Goal: Task Accomplishment & Management: Manage account settings

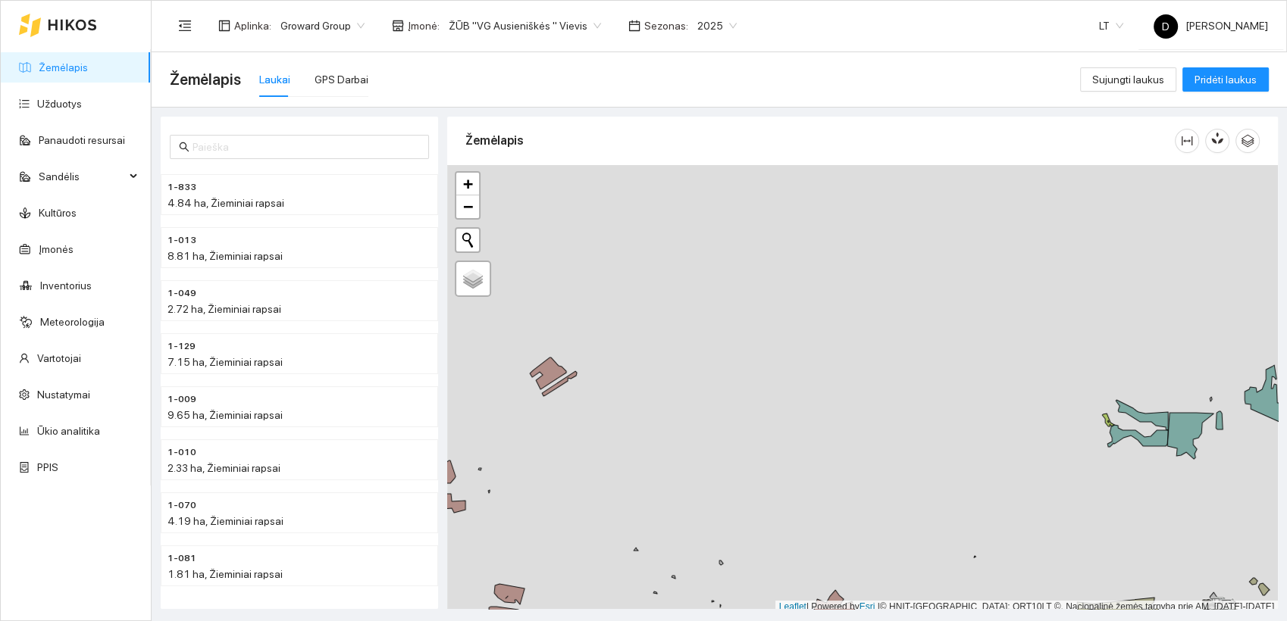
scroll to position [4, 0]
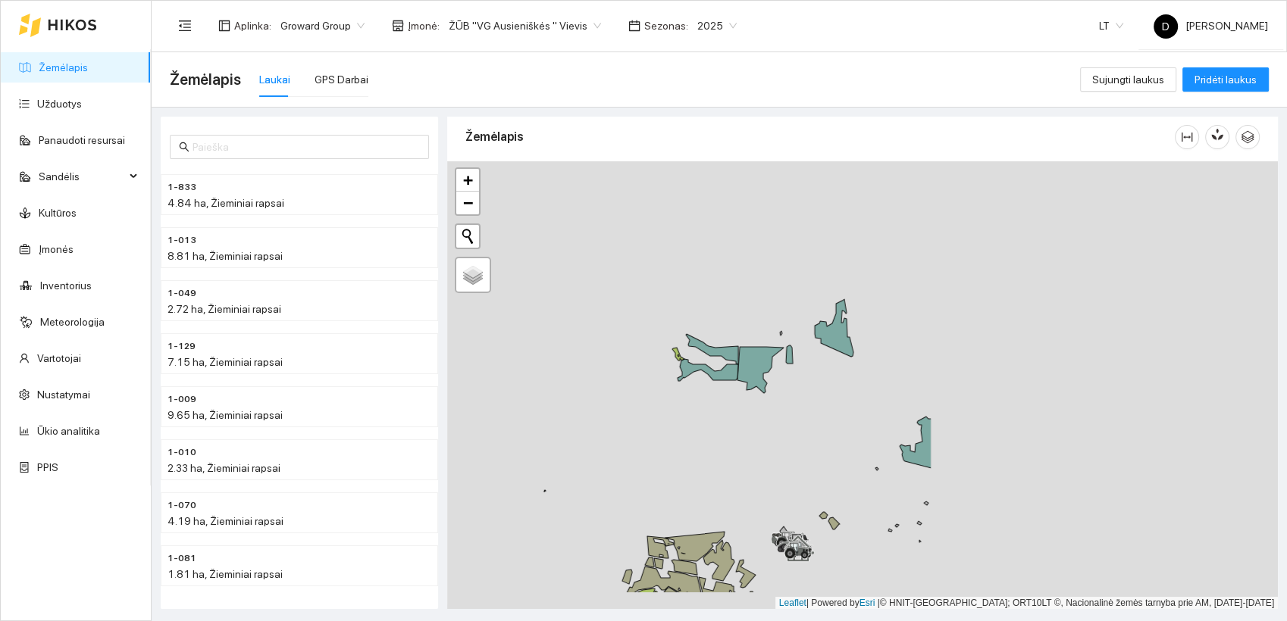
drag, startPoint x: 1101, startPoint y: 434, endPoint x: 686, endPoint y: 358, distance: 422.3
click at [684, 359] on div at bounding box center [862, 385] width 831 height 449
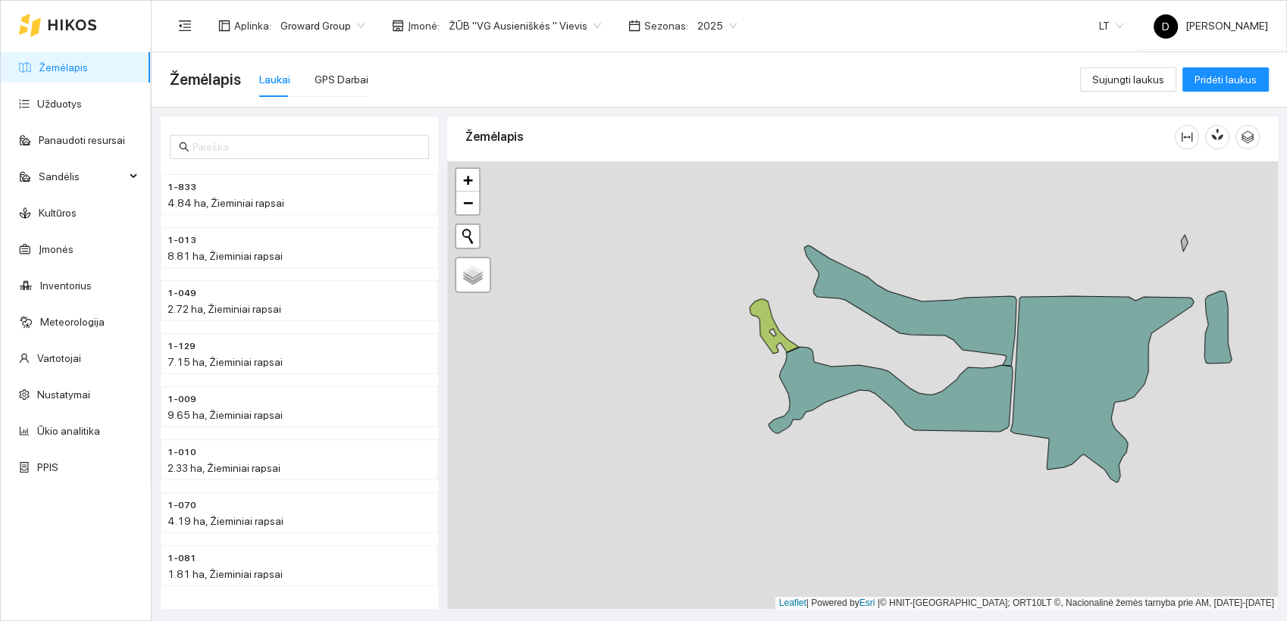
drag, startPoint x: 657, startPoint y: 366, endPoint x: 881, endPoint y: 314, distance: 229.4
click at [881, 314] on div at bounding box center [862, 385] width 831 height 449
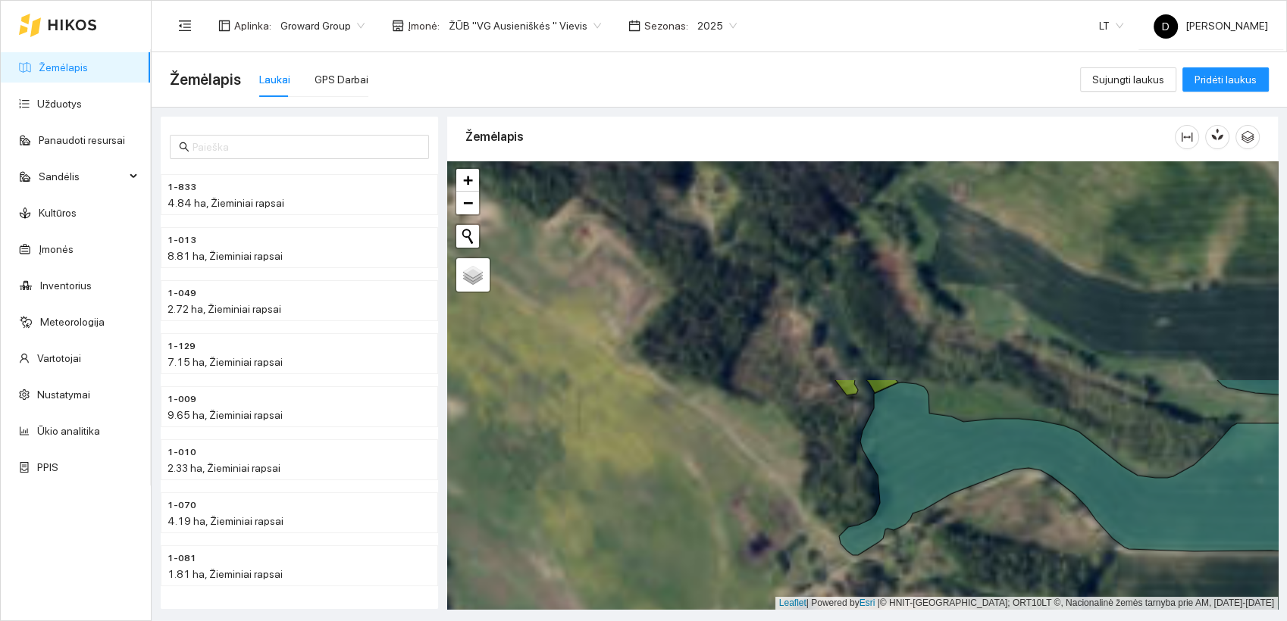
drag, startPoint x: 762, startPoint y: 273, endPoint x: 873, endPoint y: 515, distance: 266.5
click at [873, 515] on icon at bounding box center [1082, 469] width 486 height 173
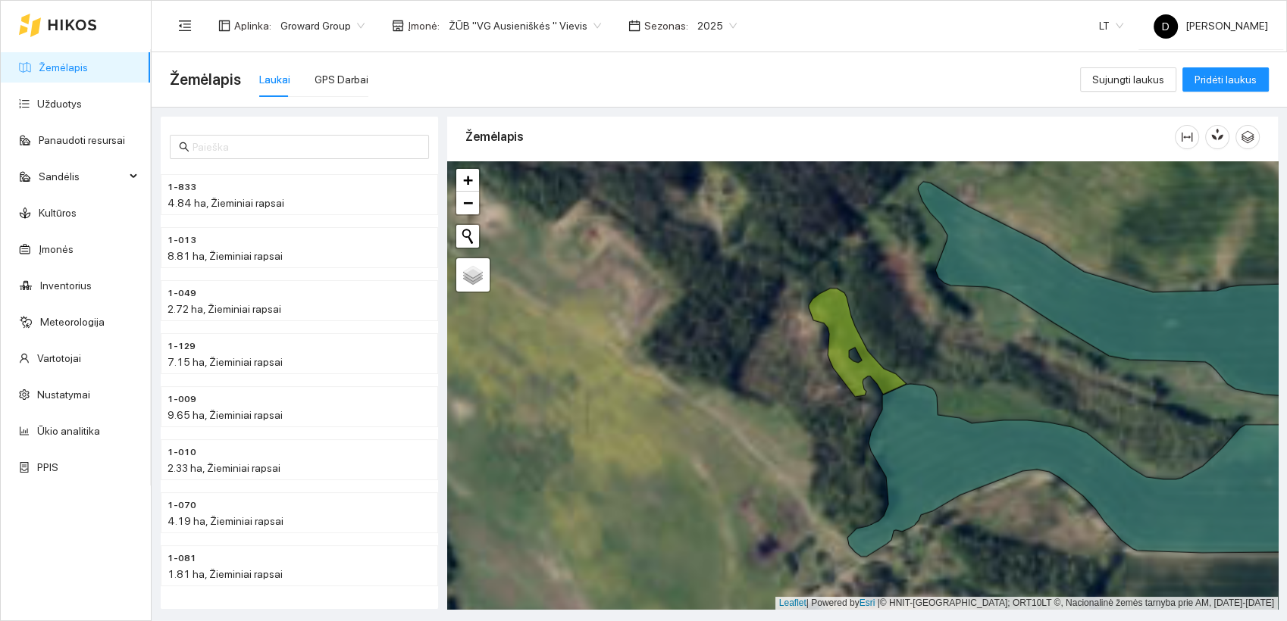
drag, startPoint x: 837, startPoint y: 386, endPoint x: 849, endPoint y: 408, distance: 25.8
click at [849, 408] on div at bounding box center [862, 385] width 831 height 449
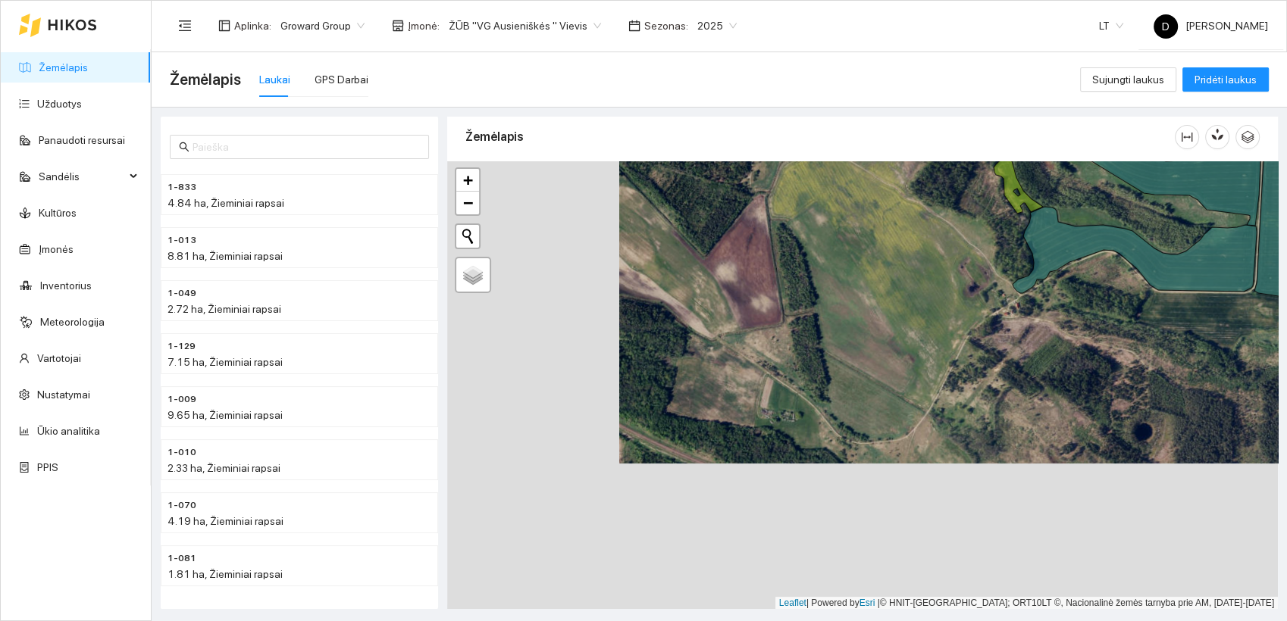
drag, startPoint x: 724, startPoint y: 452, endPoint x: 901, endPoint y: 301, distance: 232.7
click at [901, 300] on div at bounding box center [862, 385] width 831 height 449
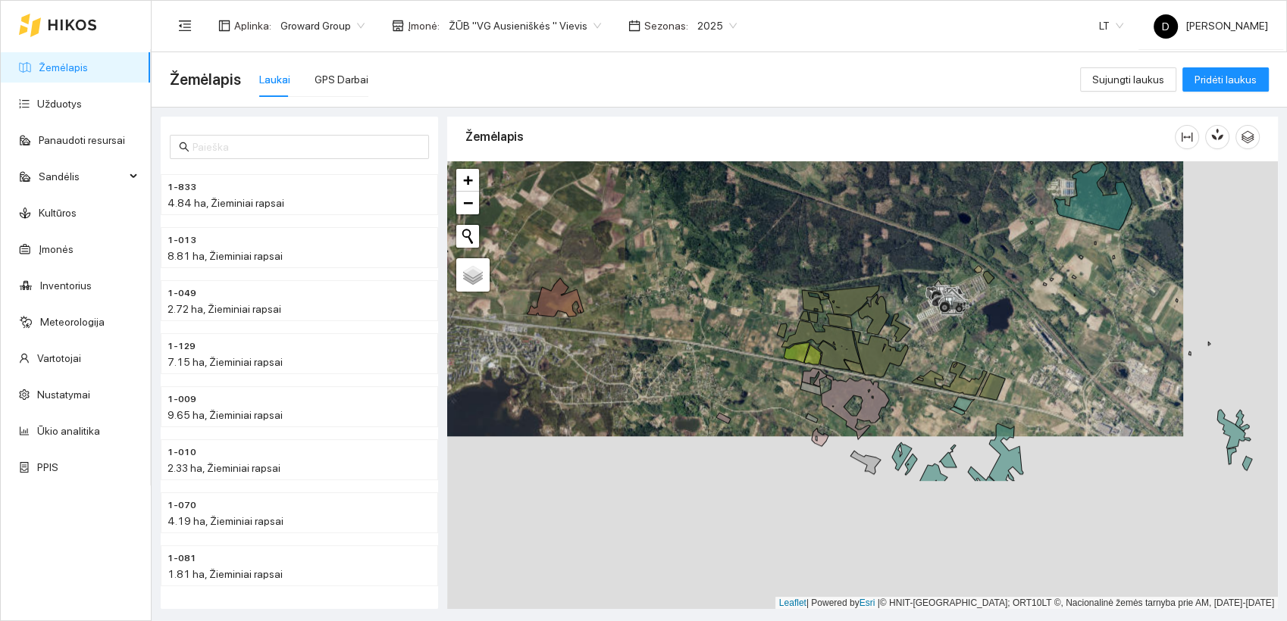
drag, startPoint x: 852, startPoint y: 520, endPoint x: 754, endPoint y: 341, distance: 203.8
click at [755, 343] on div at bounding box center [862, 385] width 831 height 449
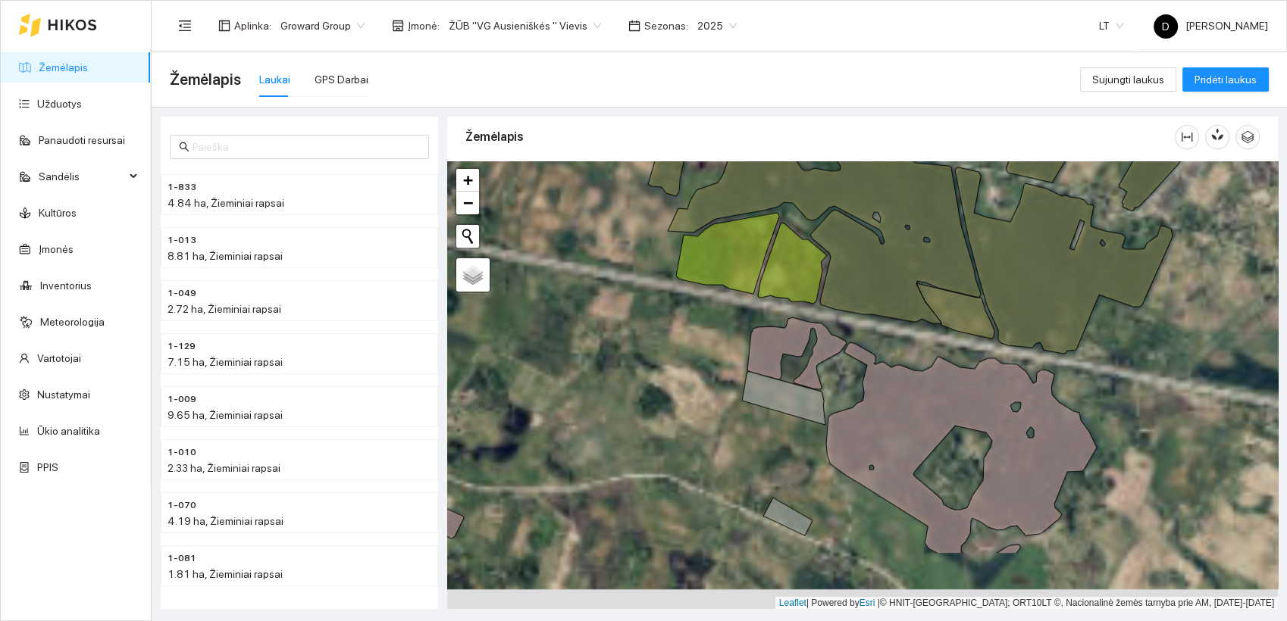
drag, startPoint x: 862, startPoint y: 477, endPoint x: 662, endPoint y: 347, distance: 239.4
click at [663, 349] on div at bounding box center [862, 385] width 831 height 449
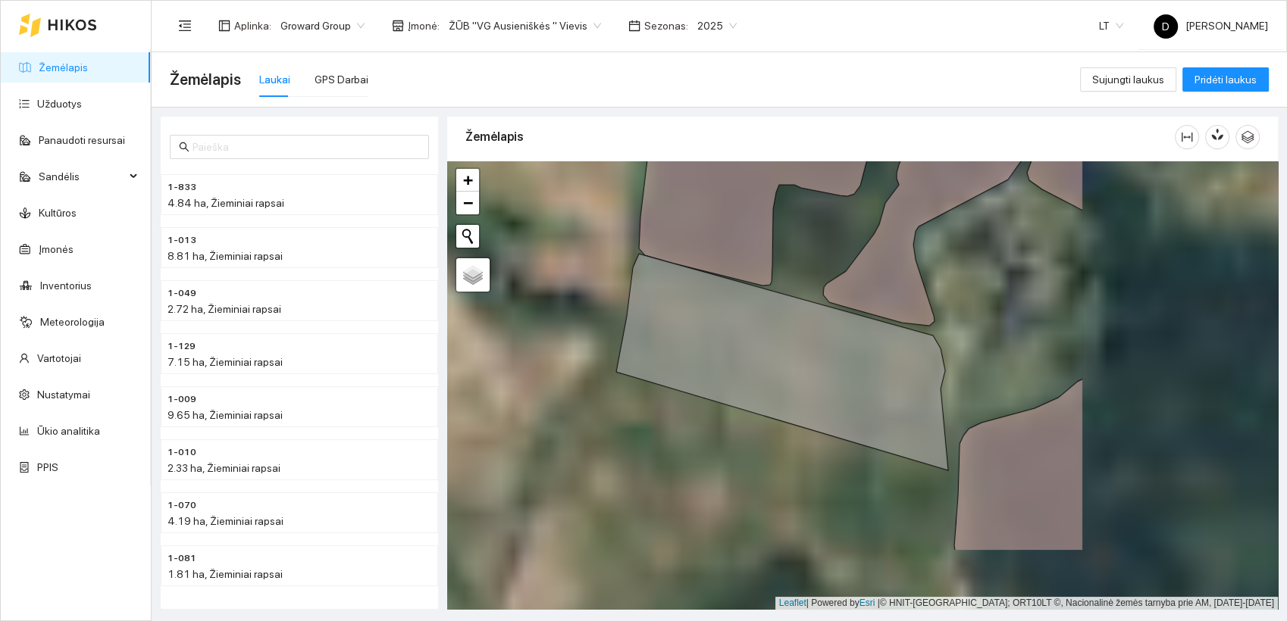
drag, startPoint x: 793, startPoint y: 417, endPoint x: 474, endPoint y: 288, distance: 344.0
click at [474, 288] on div at bounding box center [862, 385] width 831 height 449
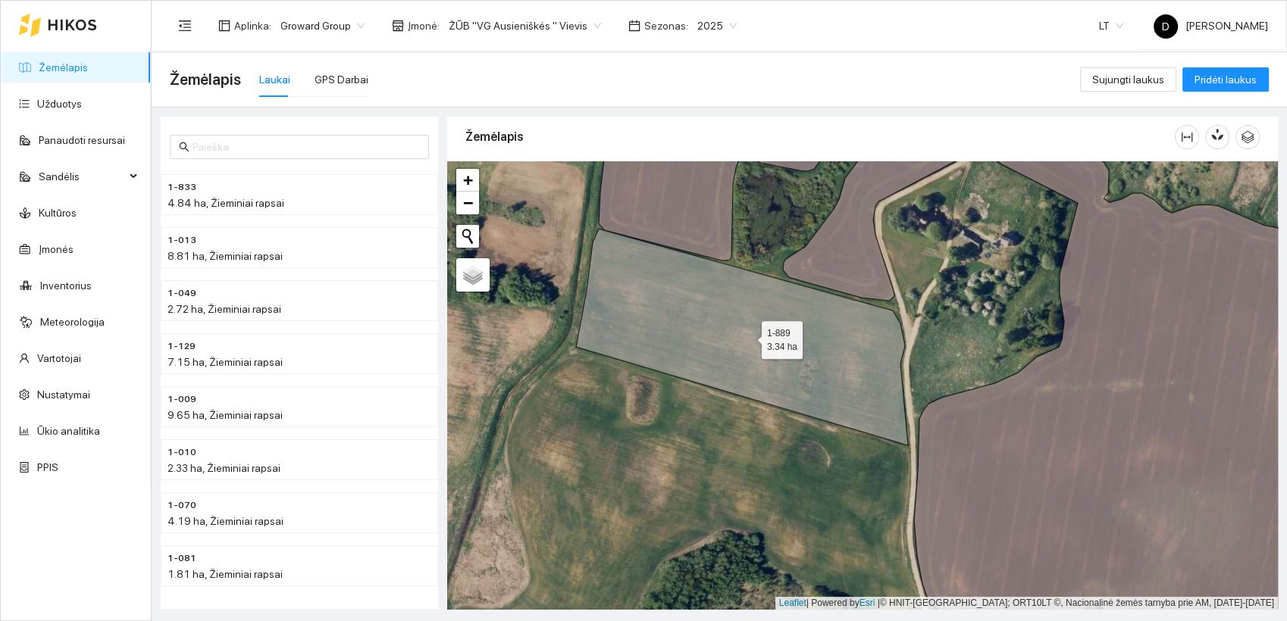
click at [748, 336] on icon at bounding box center [742, 337] width 332 height 217
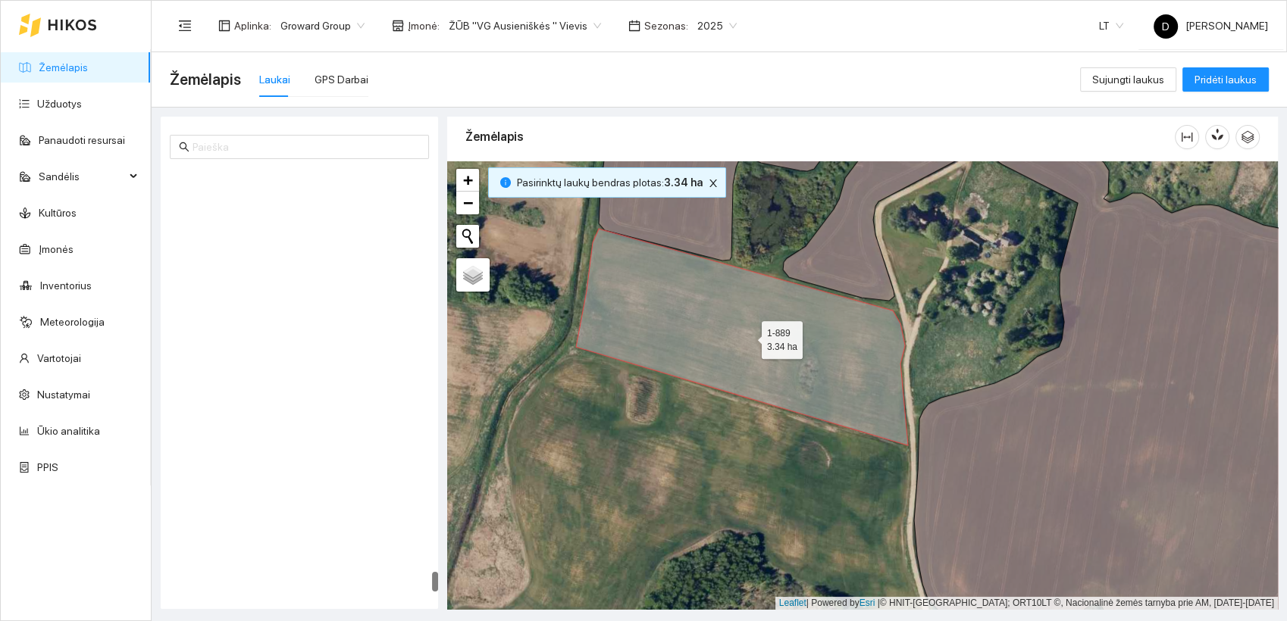
scroll to position [8677, 0]
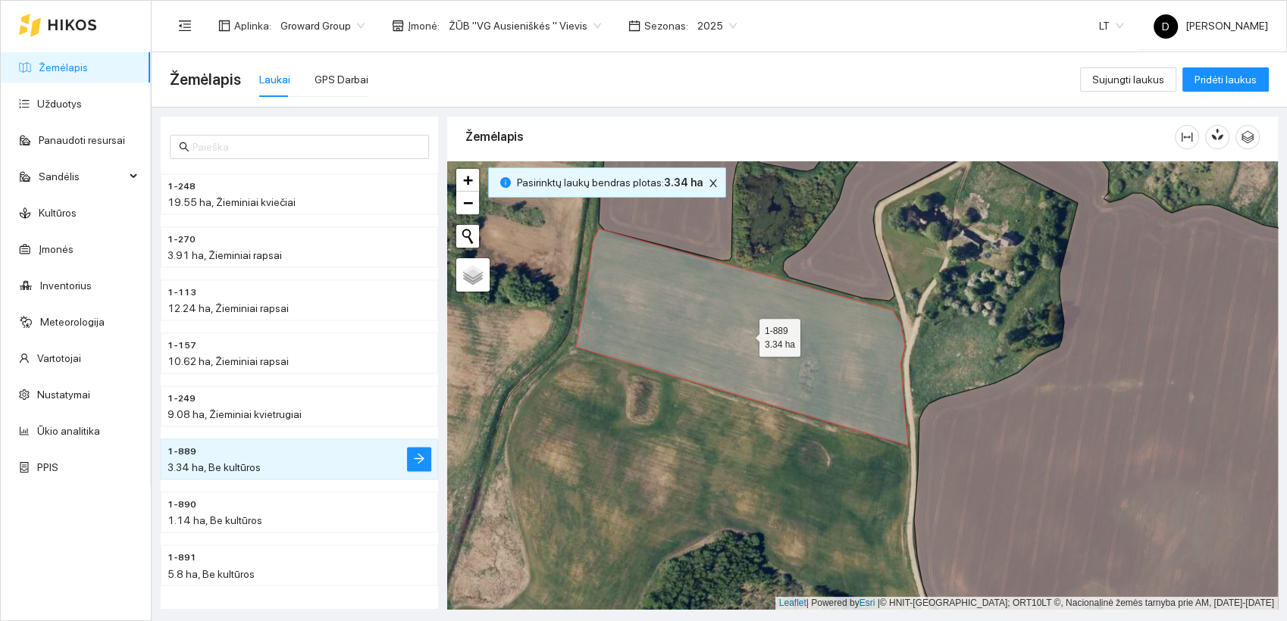
click at [743, 314] on icon at bounding box center [742, 337] width 332 height 217
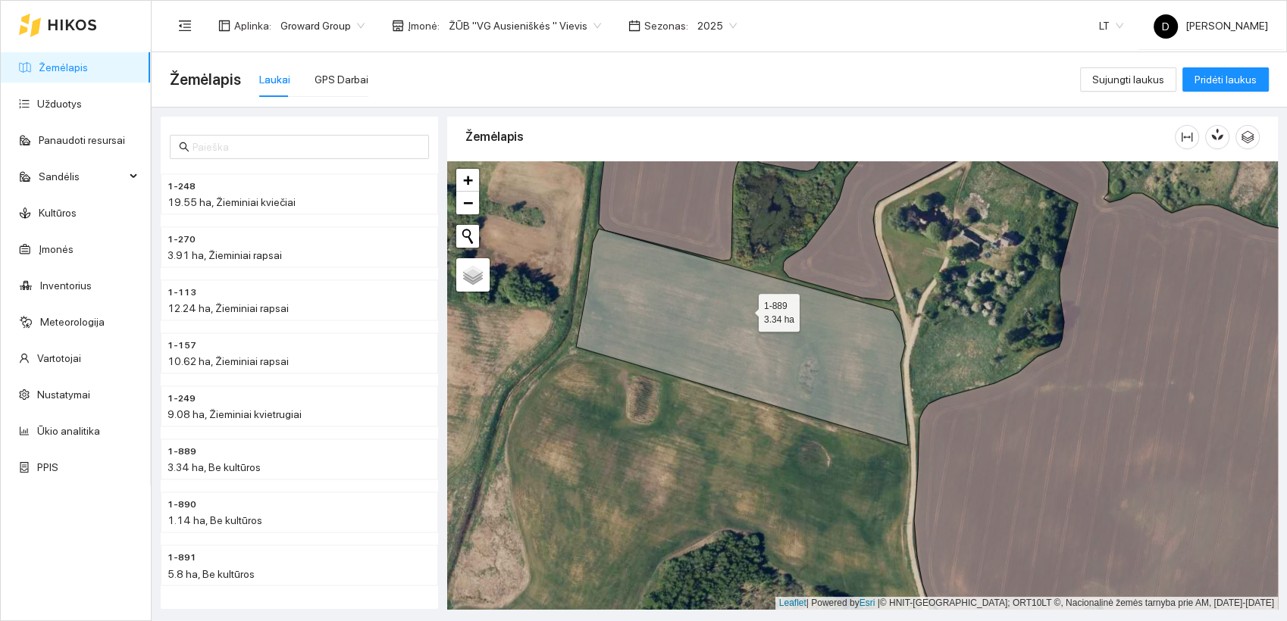
drag, startPoint x: 745, startPoint y: 309, endPoint x: 684, endPoint y: 308, distance: 61.4
click at [684, 308] on icon at bounding box center [742, 337] width 332 height 217
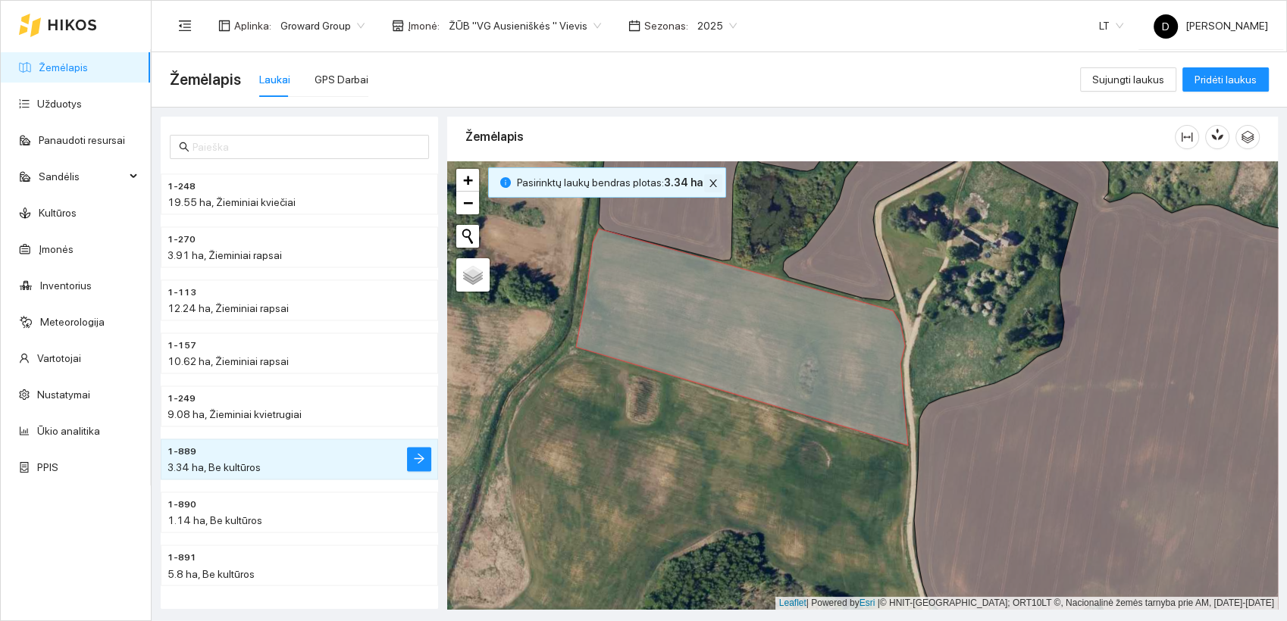
click at [709, 183] on icon "close" at bounding box center [713, 184] width 8 height 8
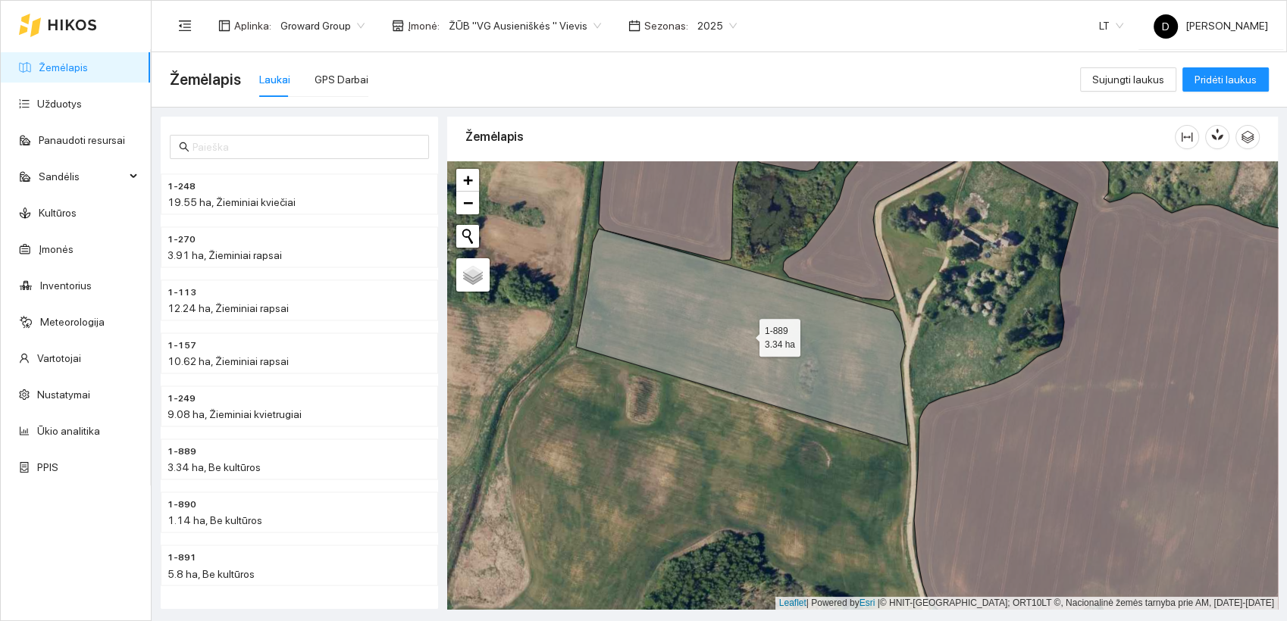
click at [703, 293] on icon at bounding box center [742, 337] width 332 height 217
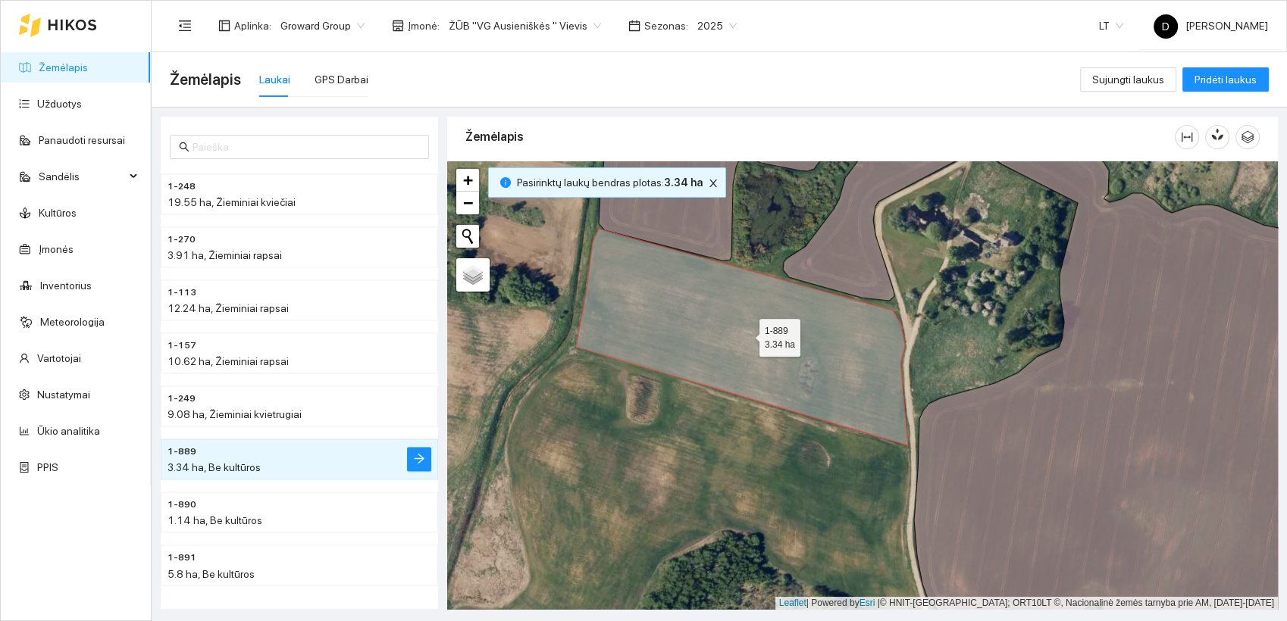
click at [697, 298] on icon at bounding box center [742, 337] width 332 height 217
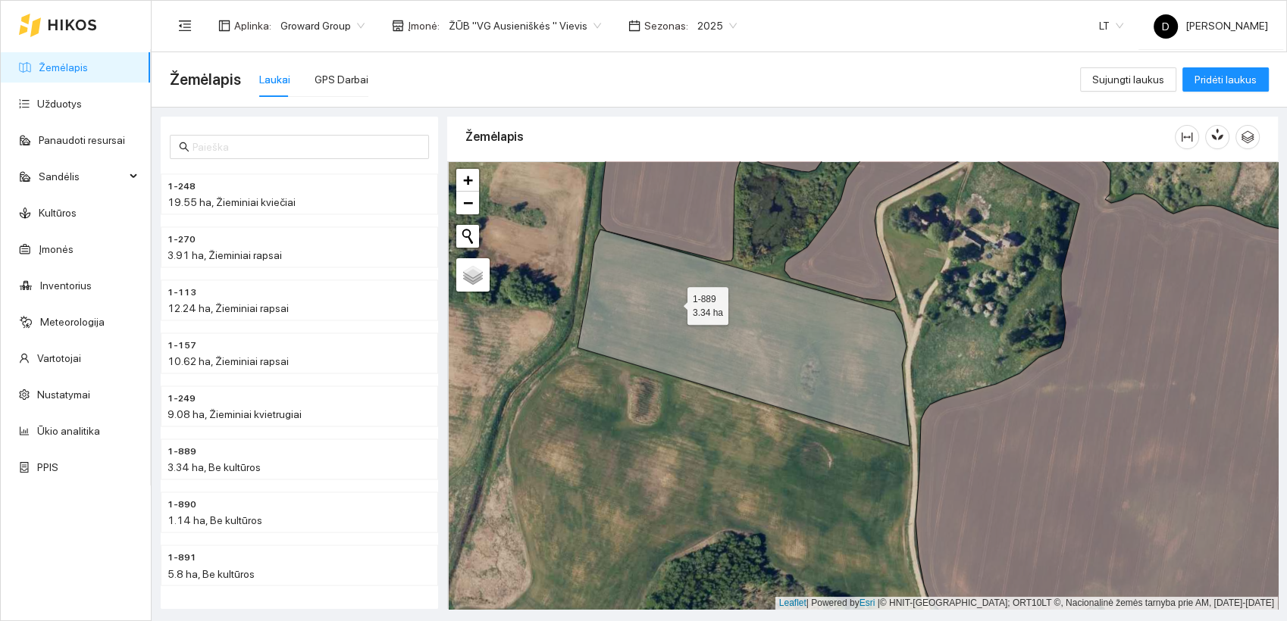
drag, startPoint x: 699, startPoint y: 298, endPoint x: 672, endPoint y: 302, distance: 26.8
click at [672, 302] on icon at bounding box center [743, 338] width 332 height 217
click at [1249, 137] on icon "button" at bounding box center [1247, 137] width 14 height 14
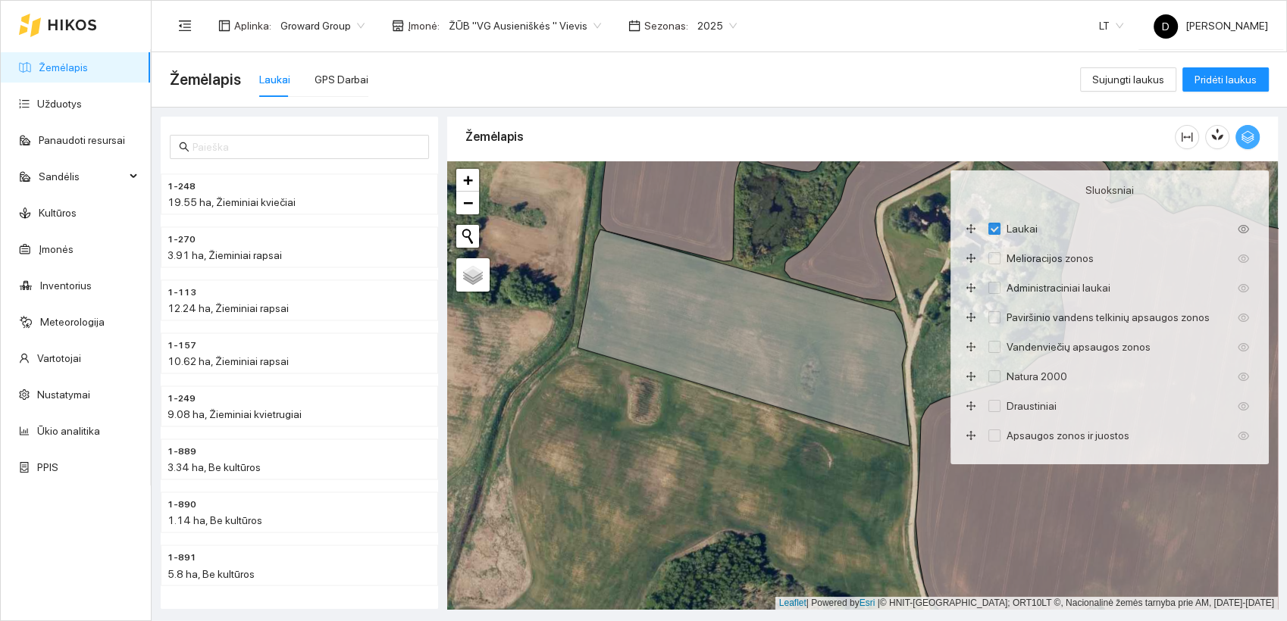
click at [1253, 139] on icon "button" at bounding box center [1247, 137] width 14 height 14
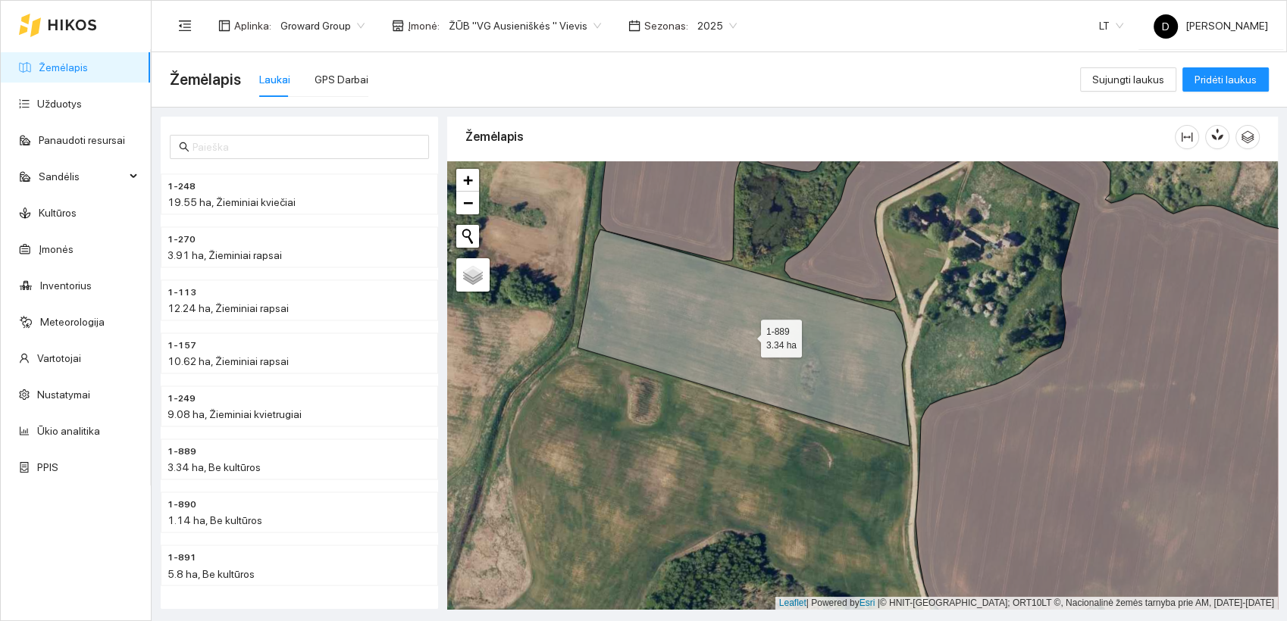
click at [774, 336] on icon at bounding box center [743, 338] width 332 height 217
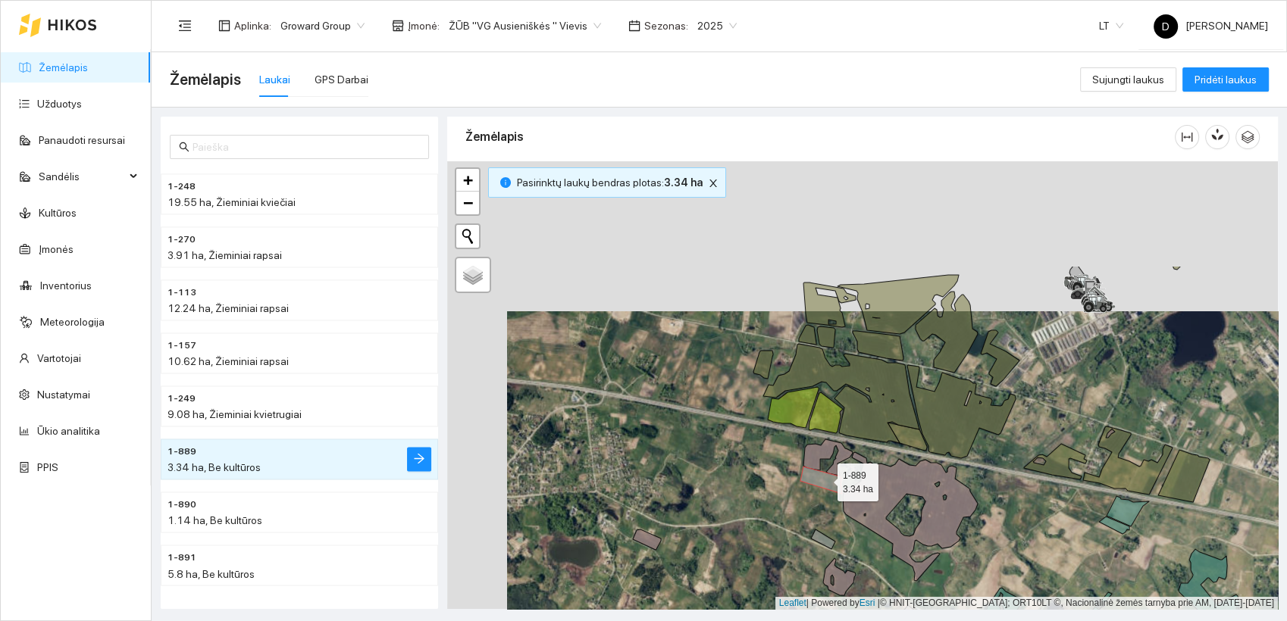
drag, startPoint x: 763, startPoint y: 329, endPoint x: 816, endPoint y: 473, distance: 153.4
click at [818, 474] on icon at bounding box center [821, 480] width 42 height 27
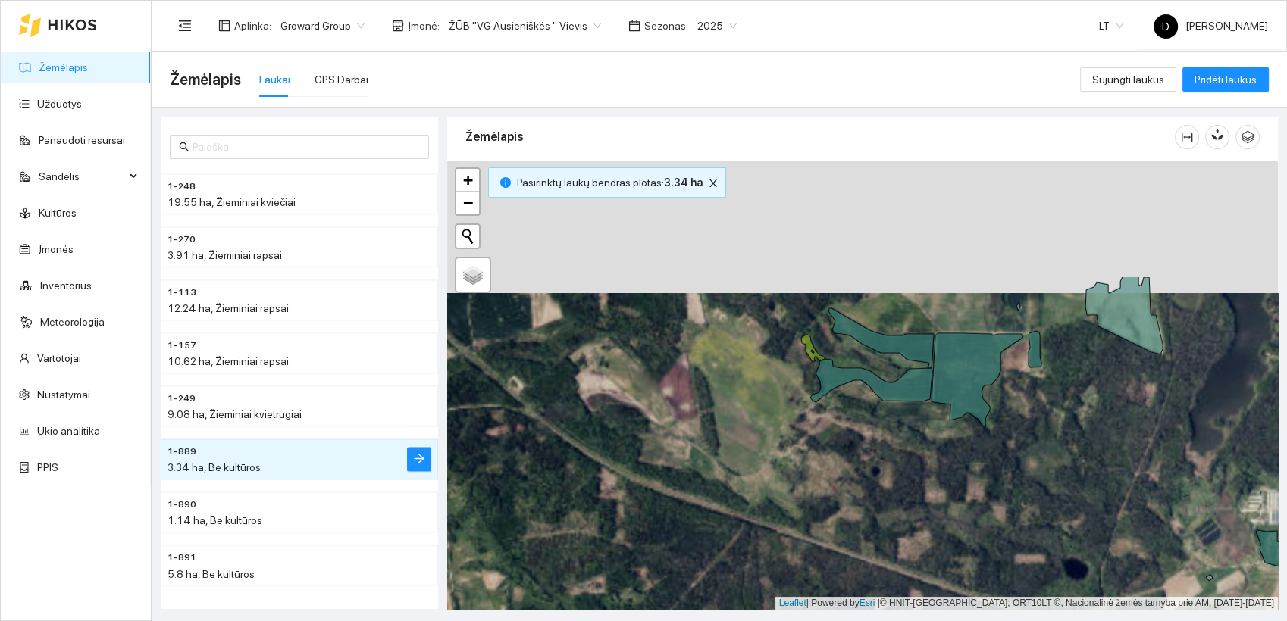
drag, startPoint x: 835, startPoint y: 243, endPoint x: 805, endPoint y: 450, distance: 209.1
click at [805, 451] on div at bounding box center [862, 385] width 831 height 449
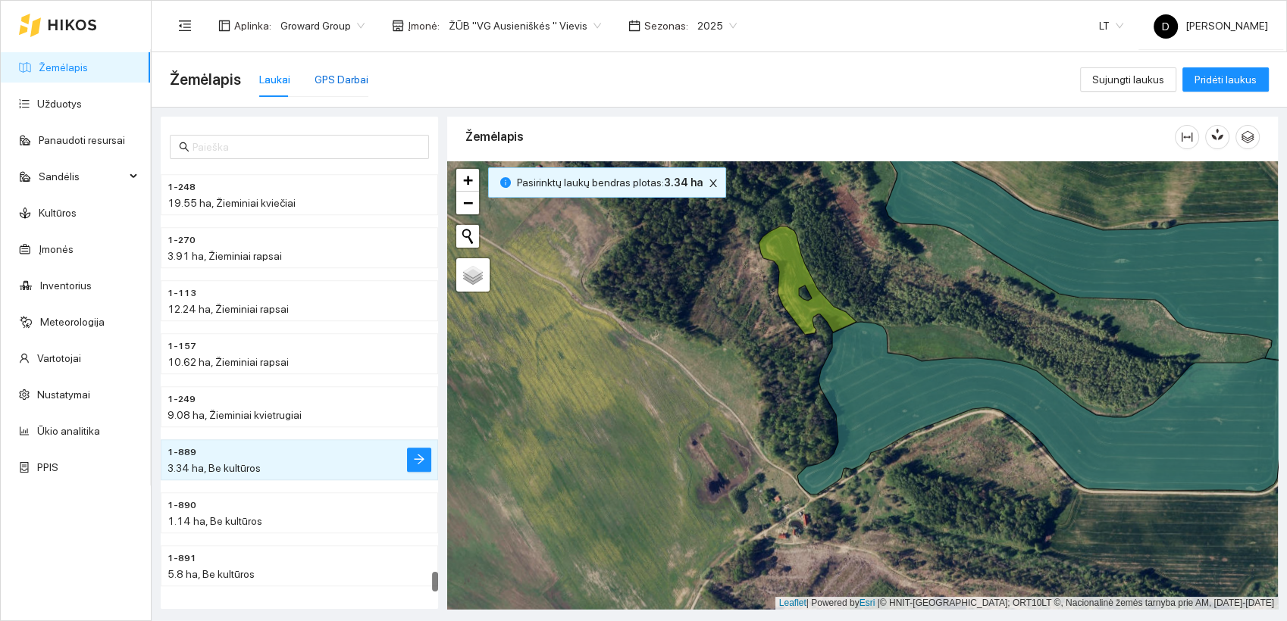
click at [345, 77] on div "GPS Darbai" at bounding box center [341, 79] width 54 height 17
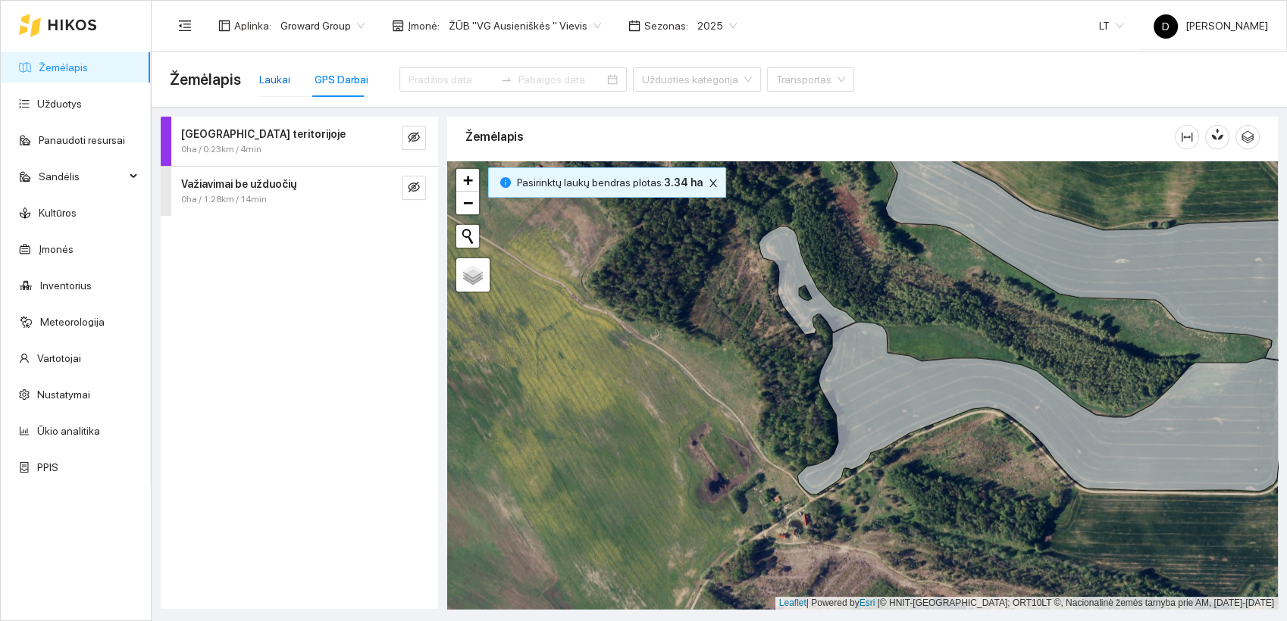
click at [280, 76] on div "Laukai" at bounding box center [274, 79] width 31 height 17
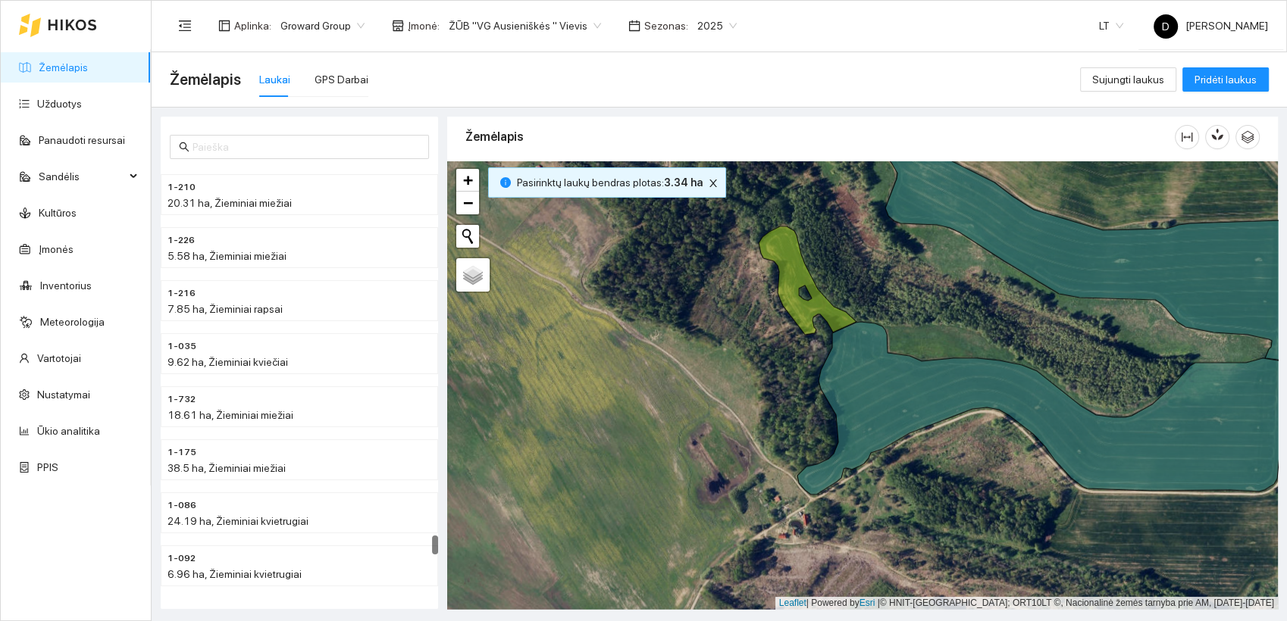
scroll to position [8699, 0]
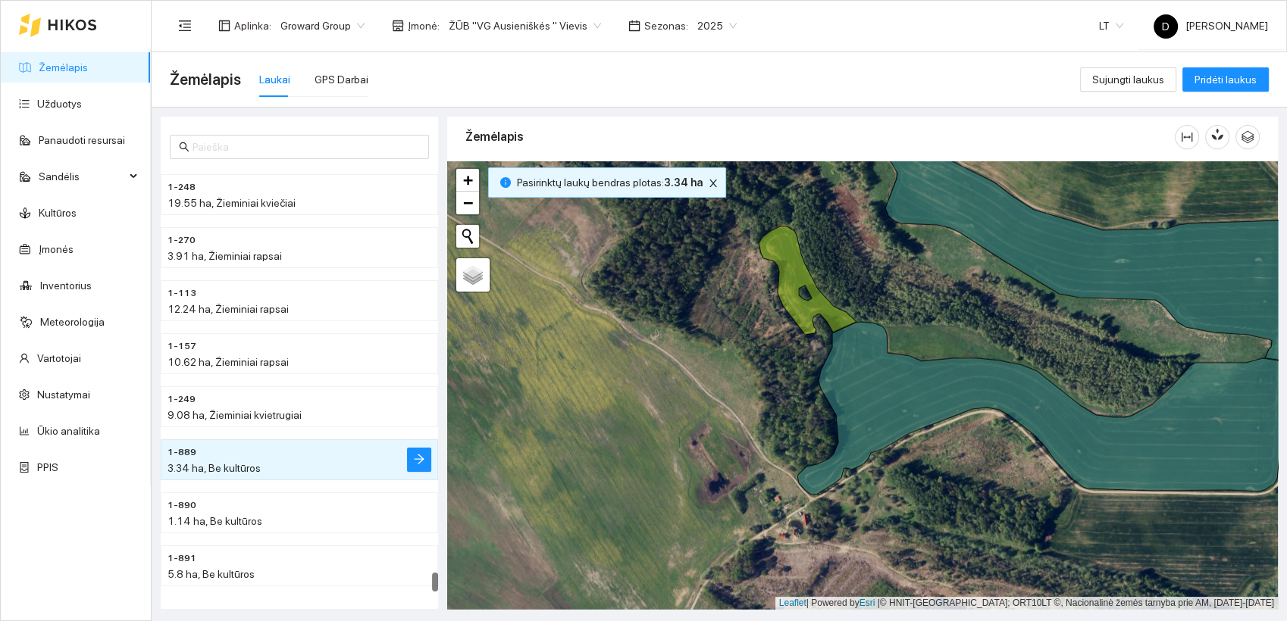
drag, startPoint x: 436, startPoint y: 277, endPoint x: 471, endPoint y: 605, distance: 330.0
click at [471, 605] on div "1-248 19.55 ha, Žieminiai kviečiai 1-270 3.91 ha, Žieminiai rapsai 1-113 12.24 …" at bounding box center [714, 359] width 1135 height 502
click at [709, 23] on span "2025" at bounding box center [716, 25] width 39 height 23
click at [696, 198] on div "2026" at bounding box center [698, 200] width 39 height 17
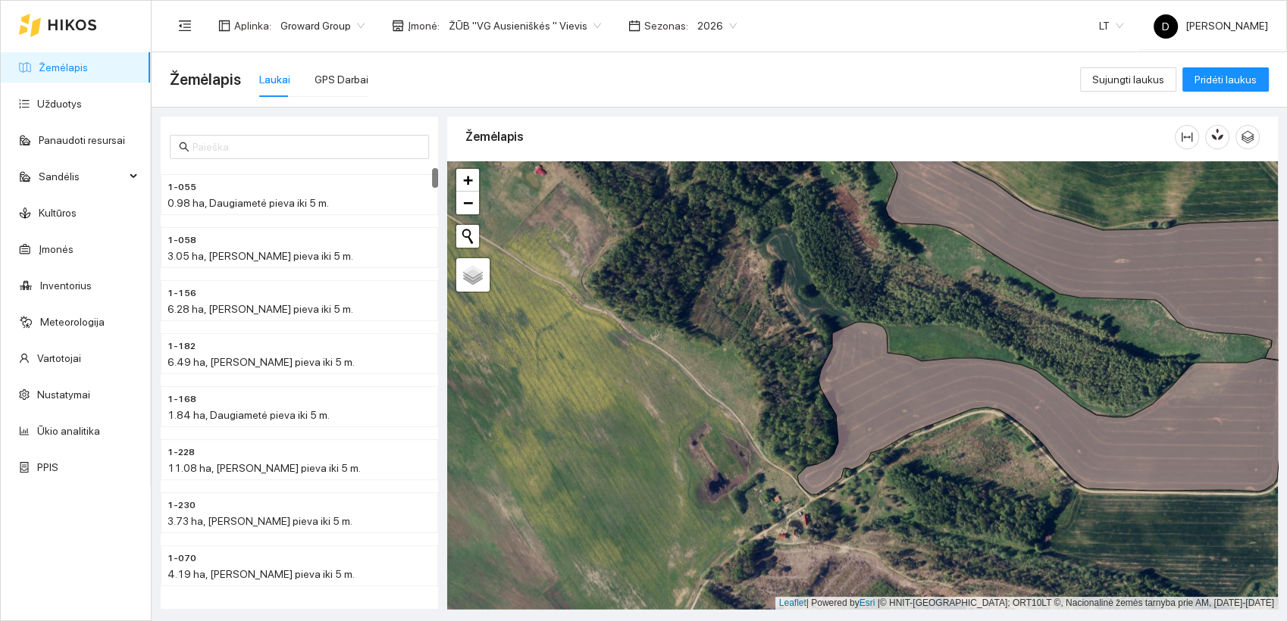
click at [432, 133] on div "1-055 0.98 ha, Daugiametė pieva iki 5 m. 1-058 3.05 ha, Daugiametė pieva iki 5 …" at bounding box center [299, 363] width 277 height 493
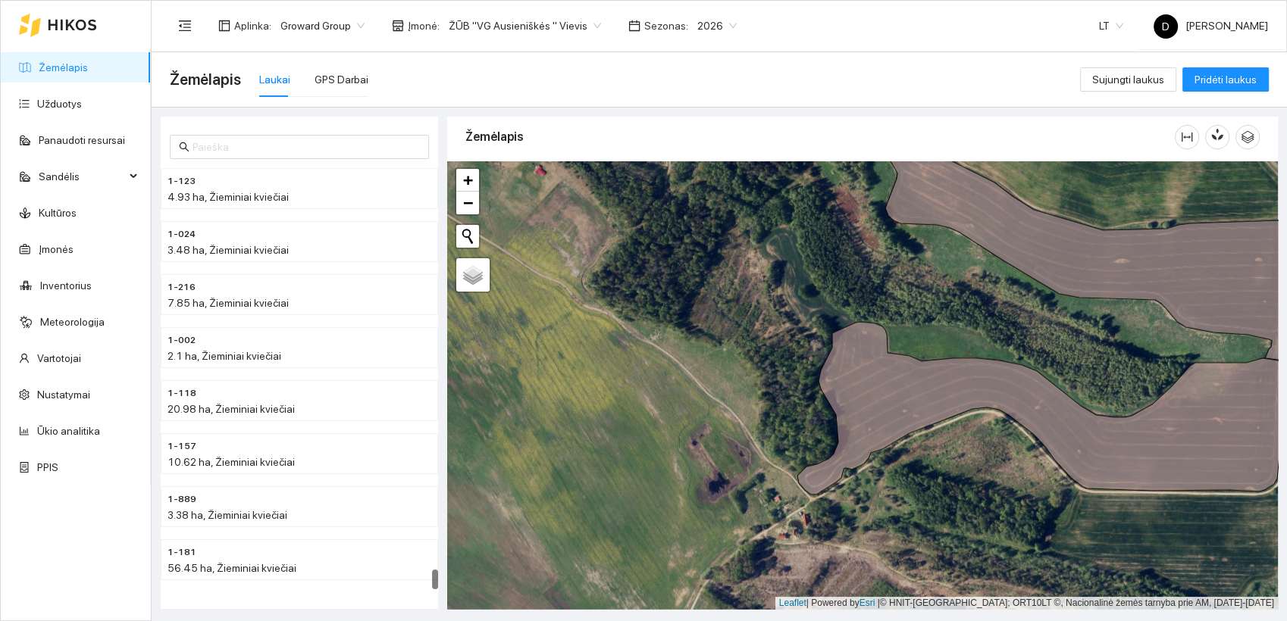
scroll to position [8541, 0]
drag, startPoint x: 434, startPoint y: 326, endPoint x: 433, endPoint y: 605, distance: 279.6
click at [435, 606] on div "1-024 3.48 ha, Žieminiai kviečiai 1-216 7.85 ha, Žieminiai kviečiai 1-002 2.1 h…" at bounding box center [299, 363] width 277 height 493
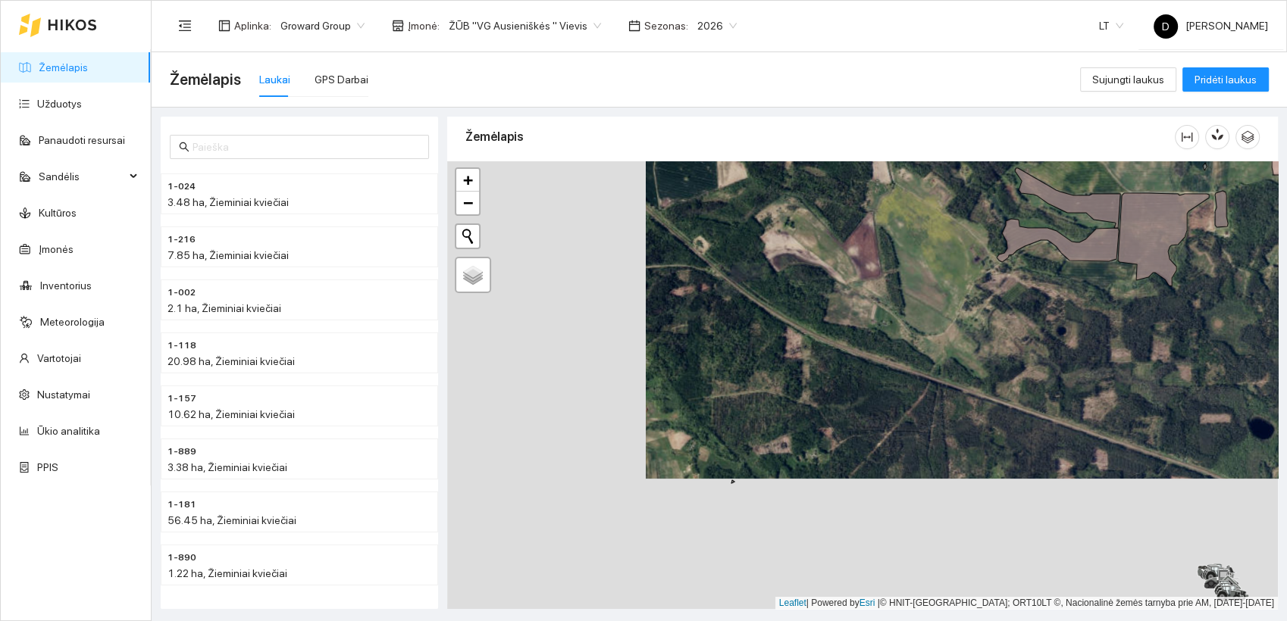
drag, startPoint x: 612, startPoint y: 421, endPoint x: 811, endPoint y: 288, distance: 238.8
click at [811, 288] on div at bounding box center [862, 385] width 831 height 449
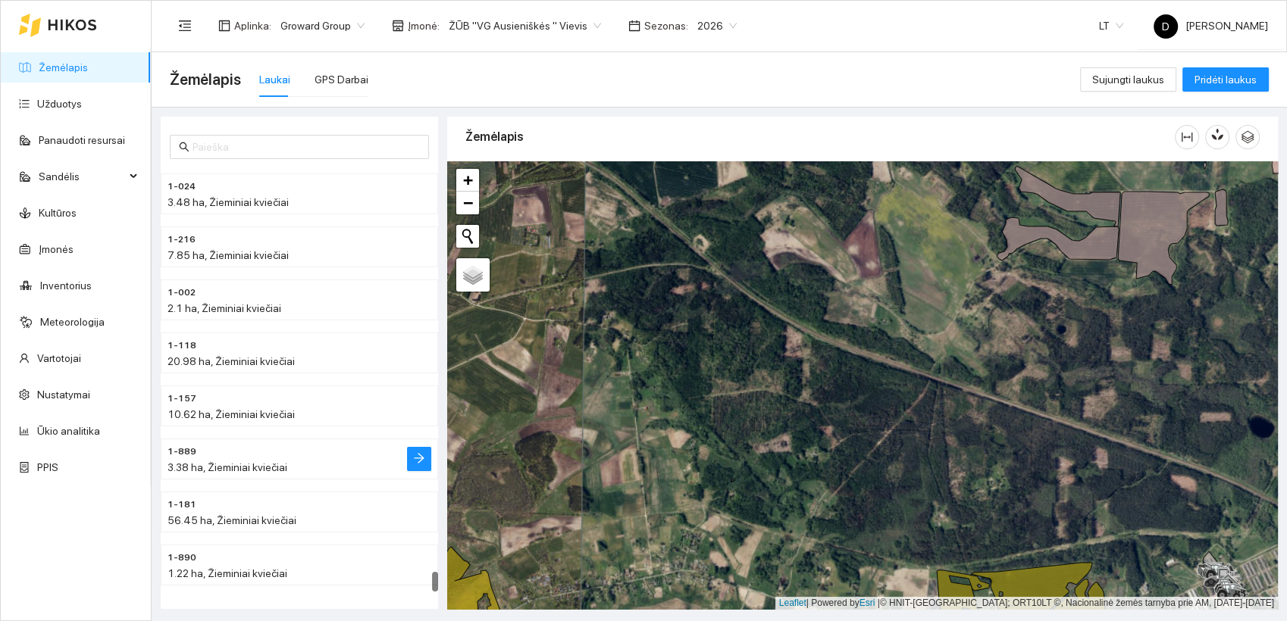
click at [186, 450] on span "1-889" at bounding box center [181, 452] width 29 height 14
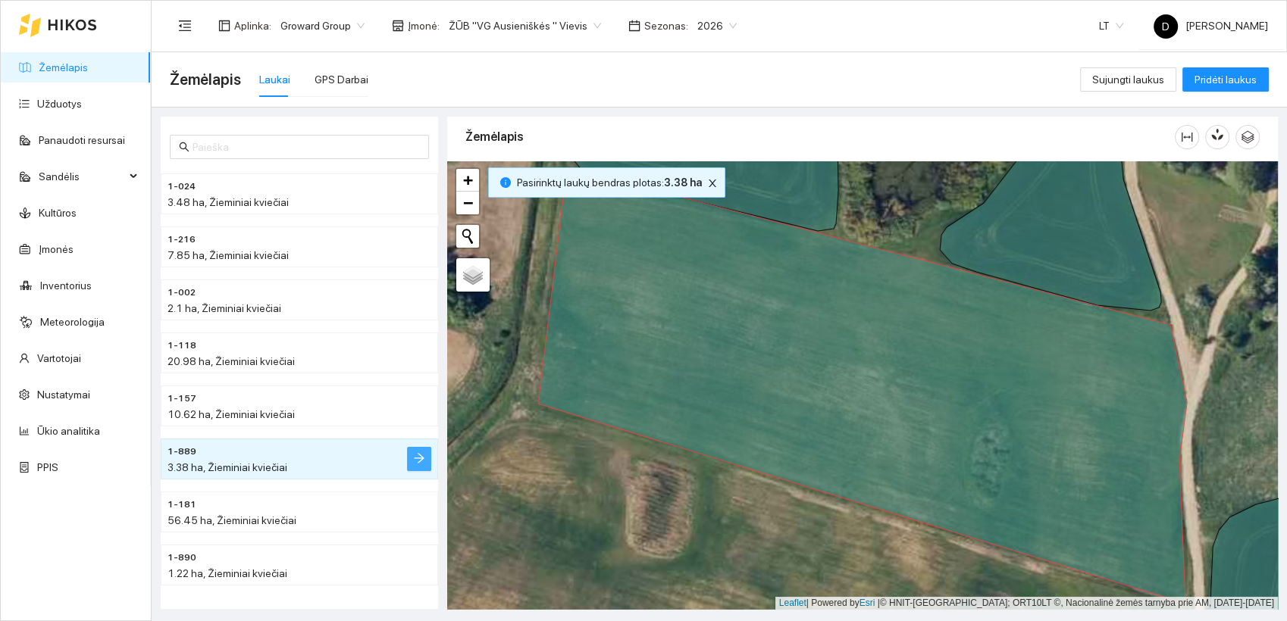
click at [423, 458] on icon "arrow-right" at bounding box center [419, 458] width 12 height 12
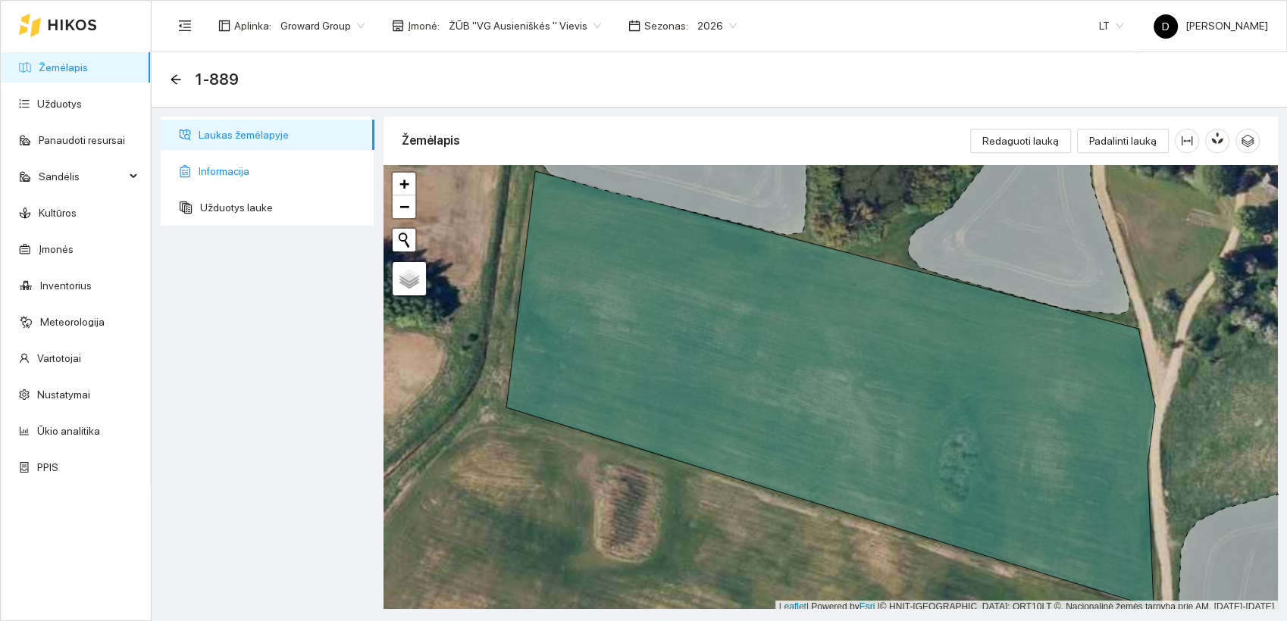
click at [220, 174] on span "Informacija" at bounding box center [281, 171] width 164 height 30
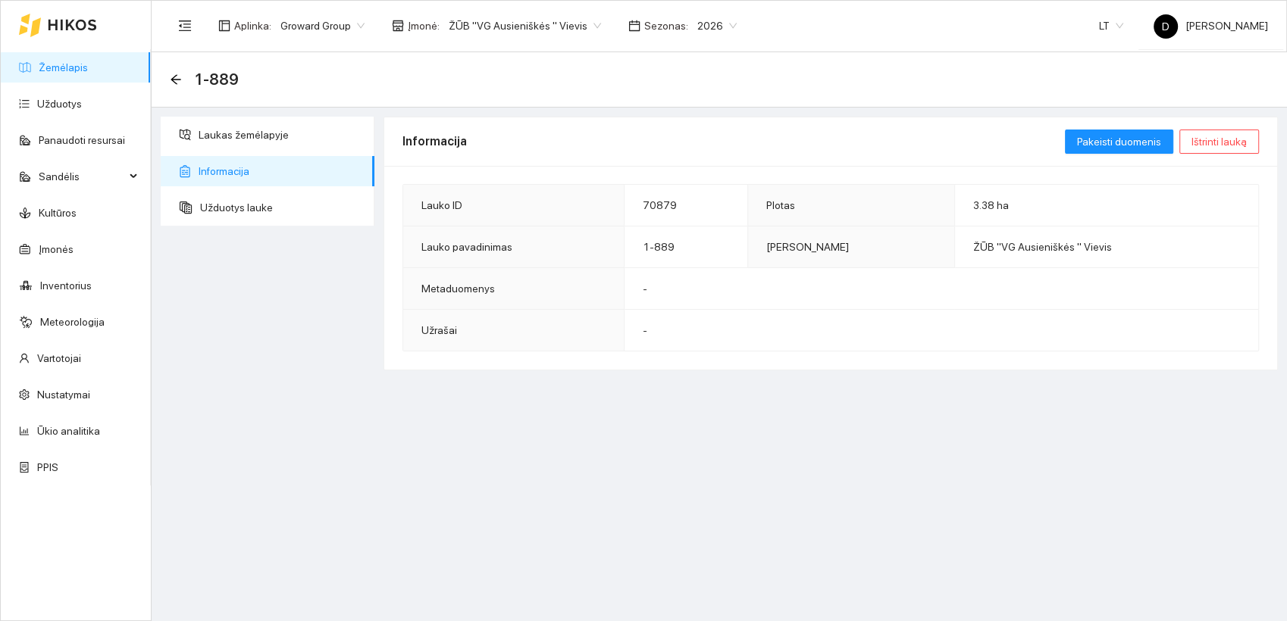
click at [291, 429] on div "Laukas žemėlapyje Informacija Užduotys lauke" at bounding box center [267, 363] width 223 height 493
click at [1109, 140] on span "Pakeisti duomenis" at bounding box center [1119, 141] width 84 height 17
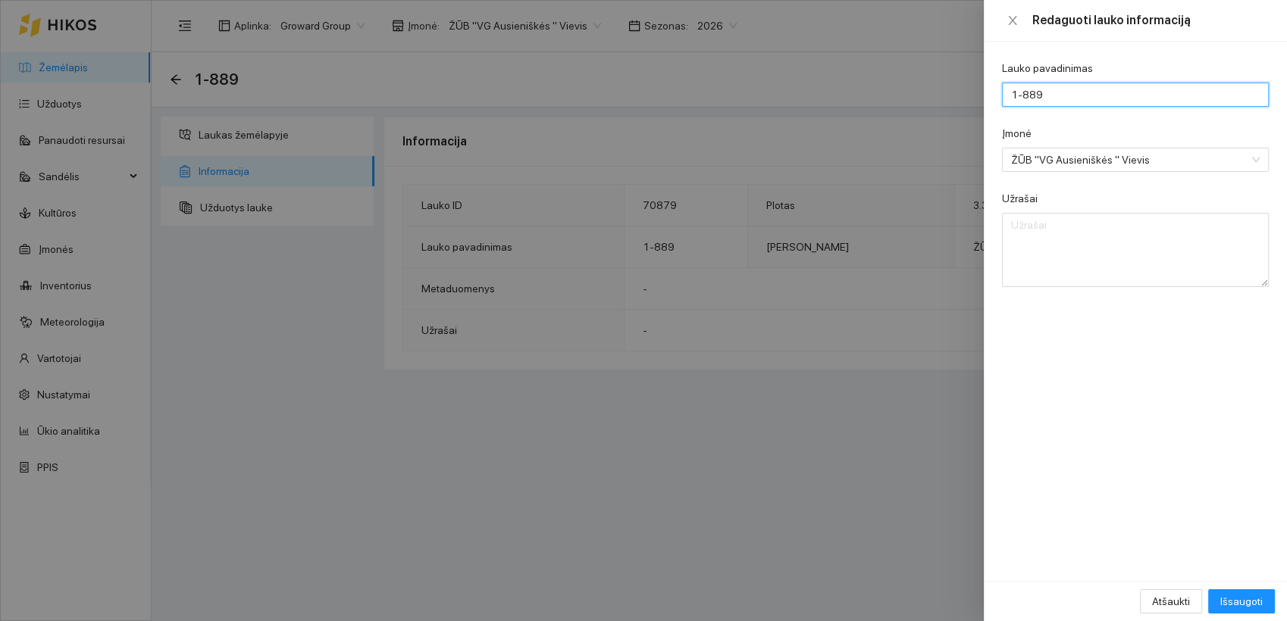
click at [1064, 92] on input "1-889" at bounding box center [1135, 95] width 267 height 24
type input "1-892"
click at [1243, 606] on span "Išsaugoti" at bounding box center [1241, 601] width 42 height 17
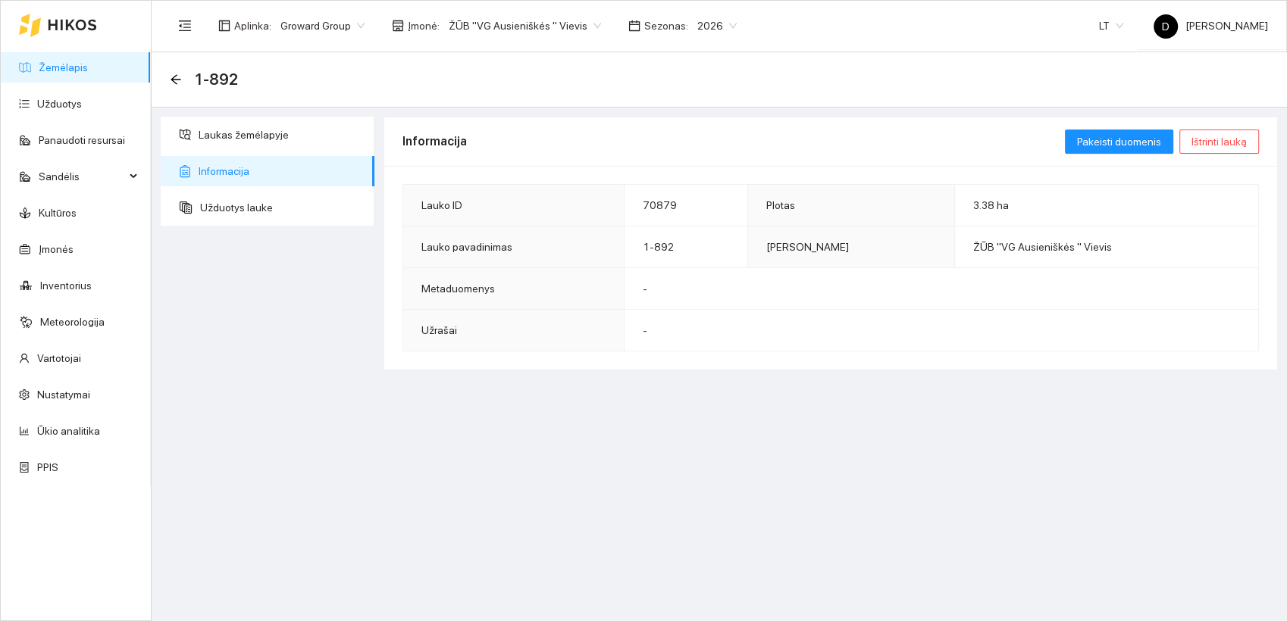
click at [586, 404] on div "Informacija Pakeisti duomenis Ištrinti lauką Lauko ID 70879 Plotas 3.38 ha Lauk…" at bounding box center [830, 363] width 903 height 493
click at [508, 471] on div "Informacija Pakeisti duomenis Ištrinti lauką Lauko ID 70879 Plotas 3.38 ha Lauk…" at bounding box center [830, 363] width 903 height 493
click at [255, 321] on div "Laukas žemėlapyje Informacija Užduotys lauke" at bounding box center [267, 363] width 223 height 493
click at [170, 78] on icon "arrow-left" at bounding box center [176, 80] width 12 height 12
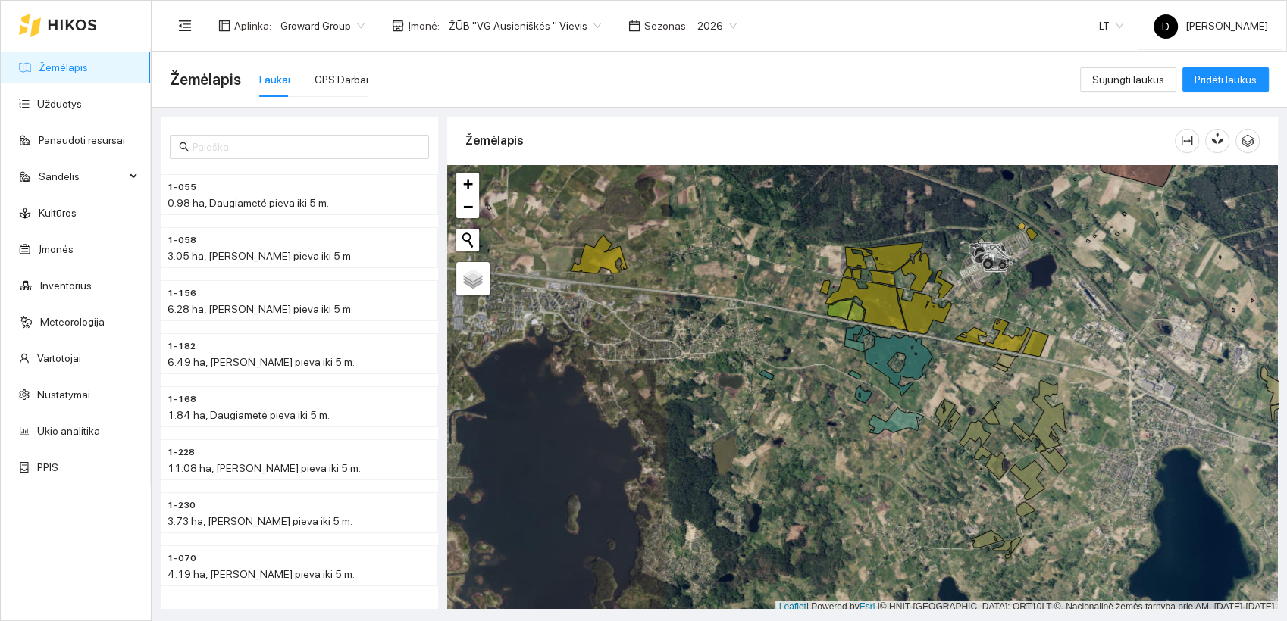
scroll to position [4, 0]
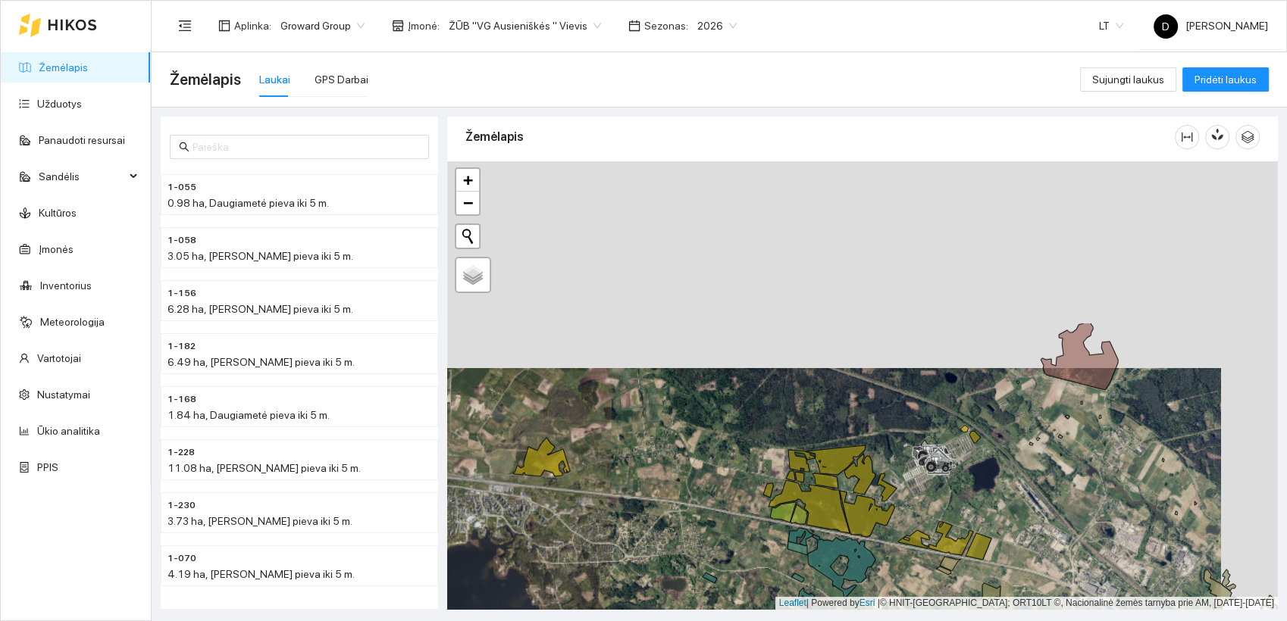
drag, startPoint x: 783, startPoint y: 252, endPoint x: 718, endPoint y: 476, distance: 233.6
click at [718, 476] on div at bounding box center [862, 385] width 831 height 449
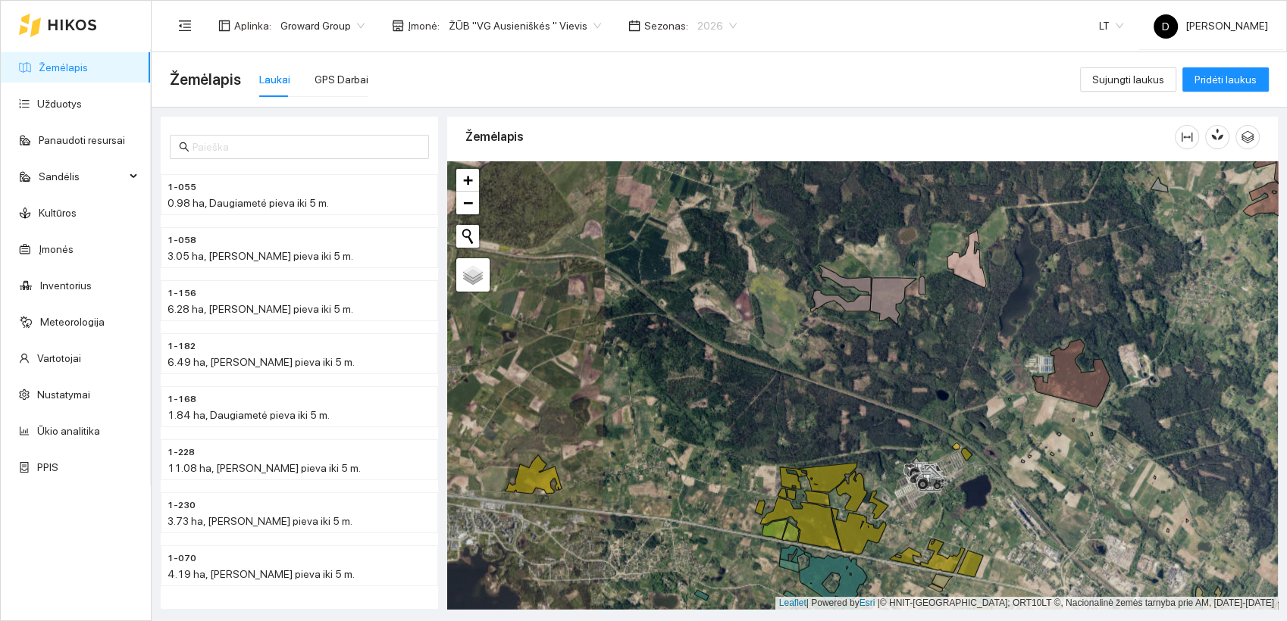
click at [703, 22] on span "2026" at bounding box center [716, 25] width 39 height 23
click at [696, 174] on div "2025" at bounding box center [698, 176] width 39 height 17
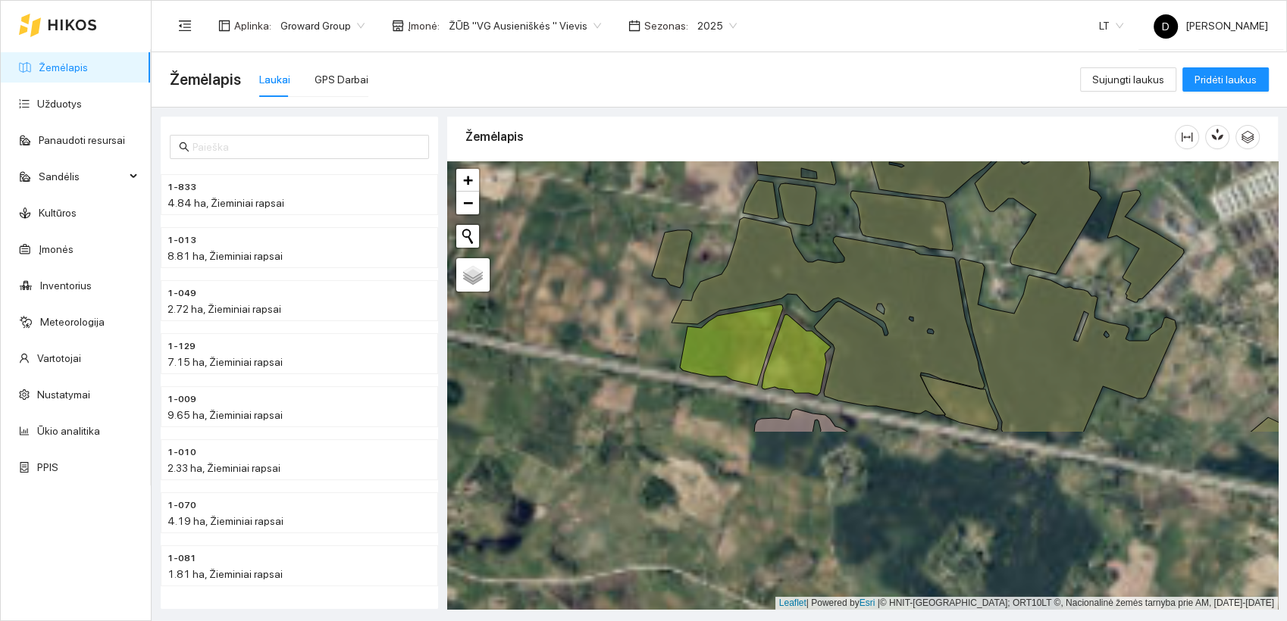
drag, startPoint x: 685, startPoint y: 485, endPoint x: 614, endPoint y: 241, distance: 254.2
click at [614, 241] on div at bounding box center [862, 385] width 831 height 449
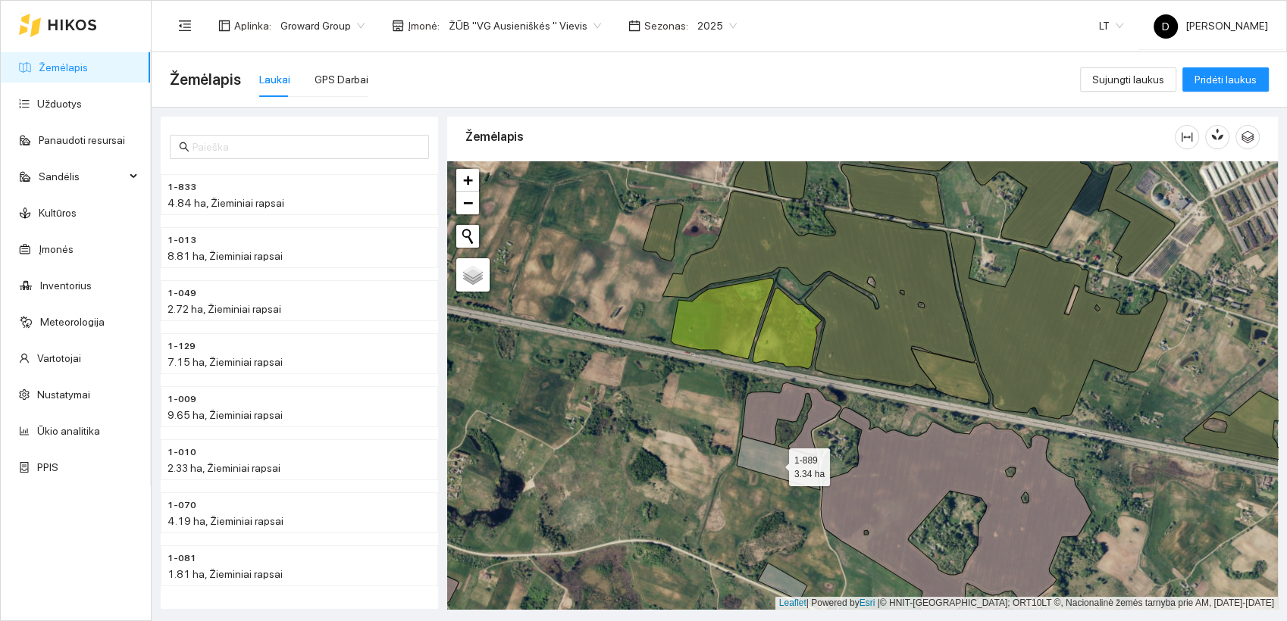
click at [774, 464] on icon at bounding box center [778, 463] width 83 height 54
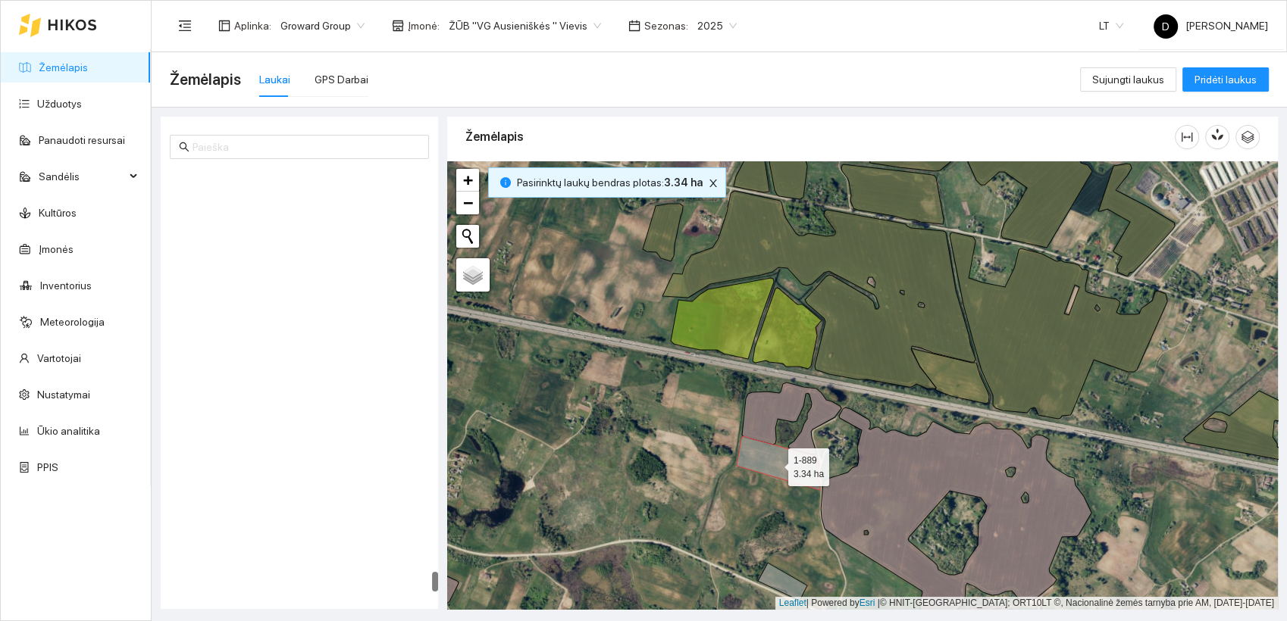
scroll to position [8677, 0]
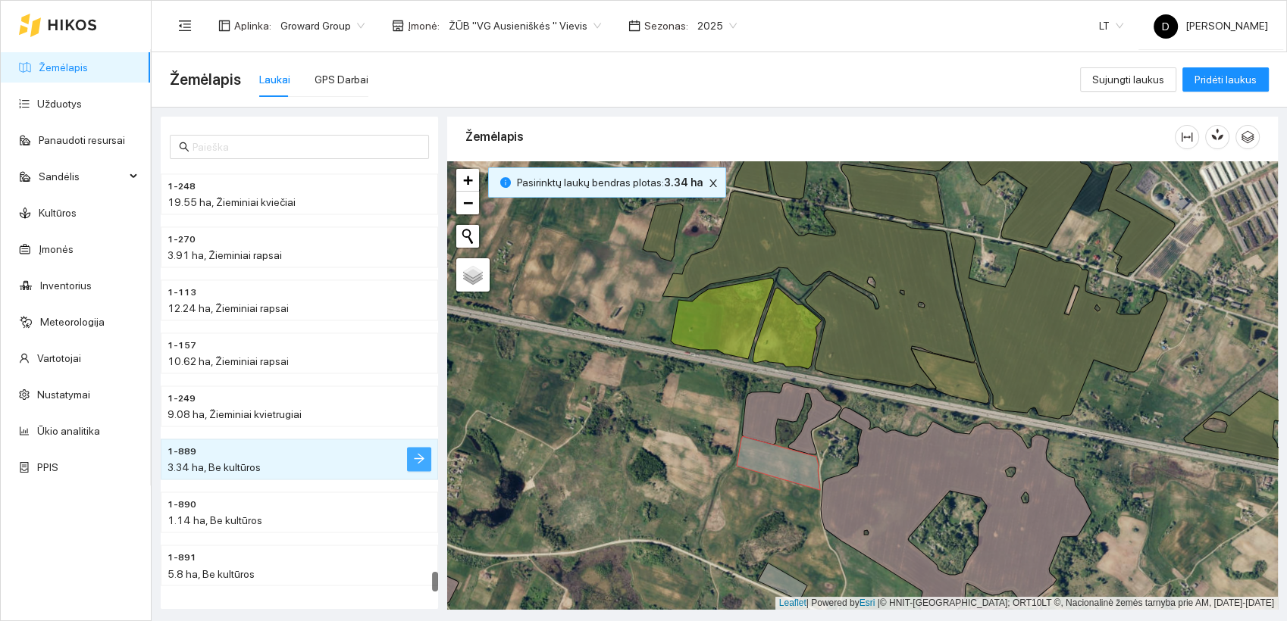
click at [422, 457] on icon "arrow-right" at bounding box center [419, 459] width 10 height 10
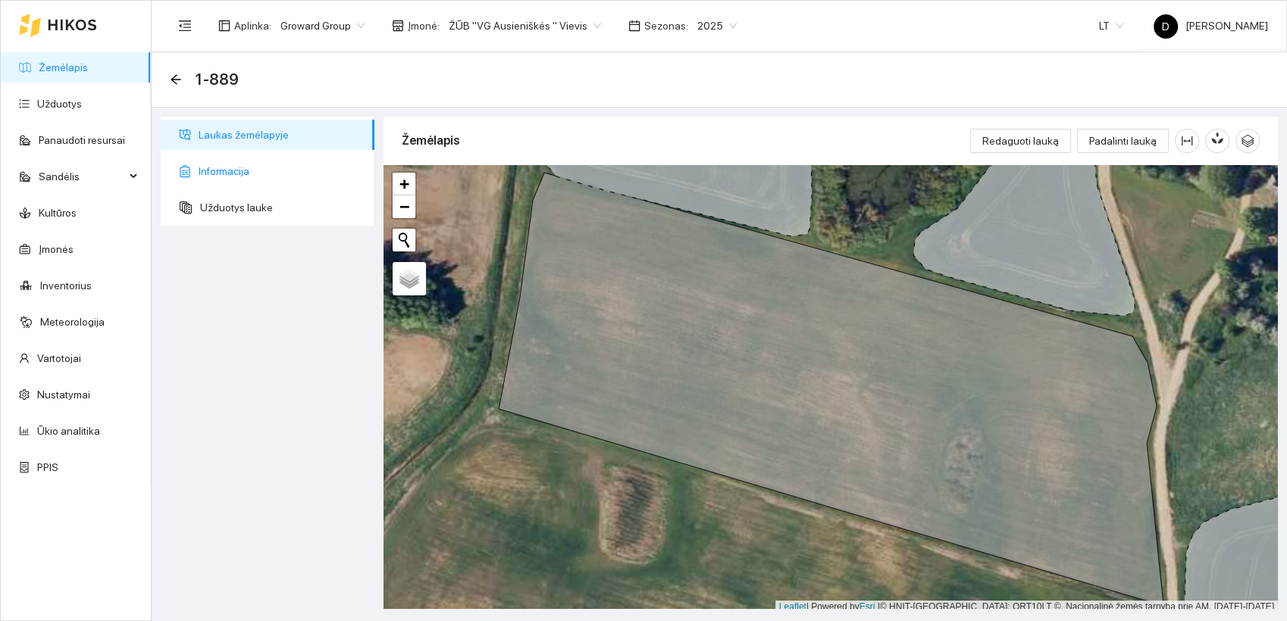
click at [233, 168] on span "Informacija" at bounding box center [281, 171] width 164 height 30
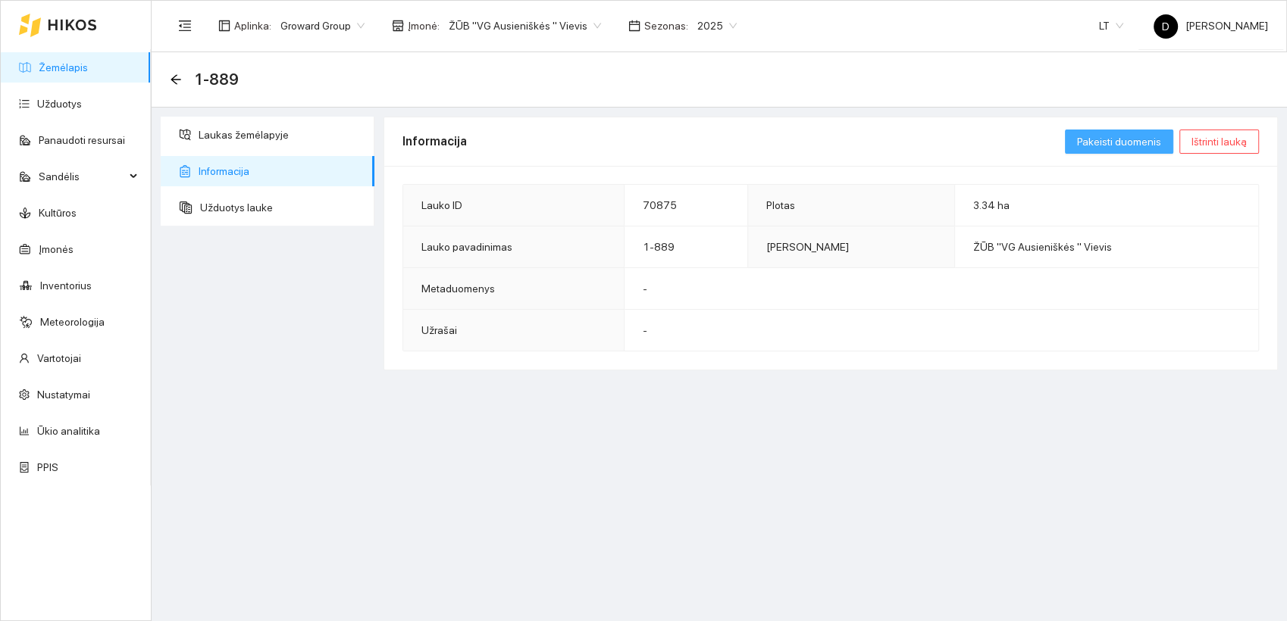
click at [1119, 136] on span "Pakeisti duomenis" at bounding box center [1119, 141] width 84 height 17
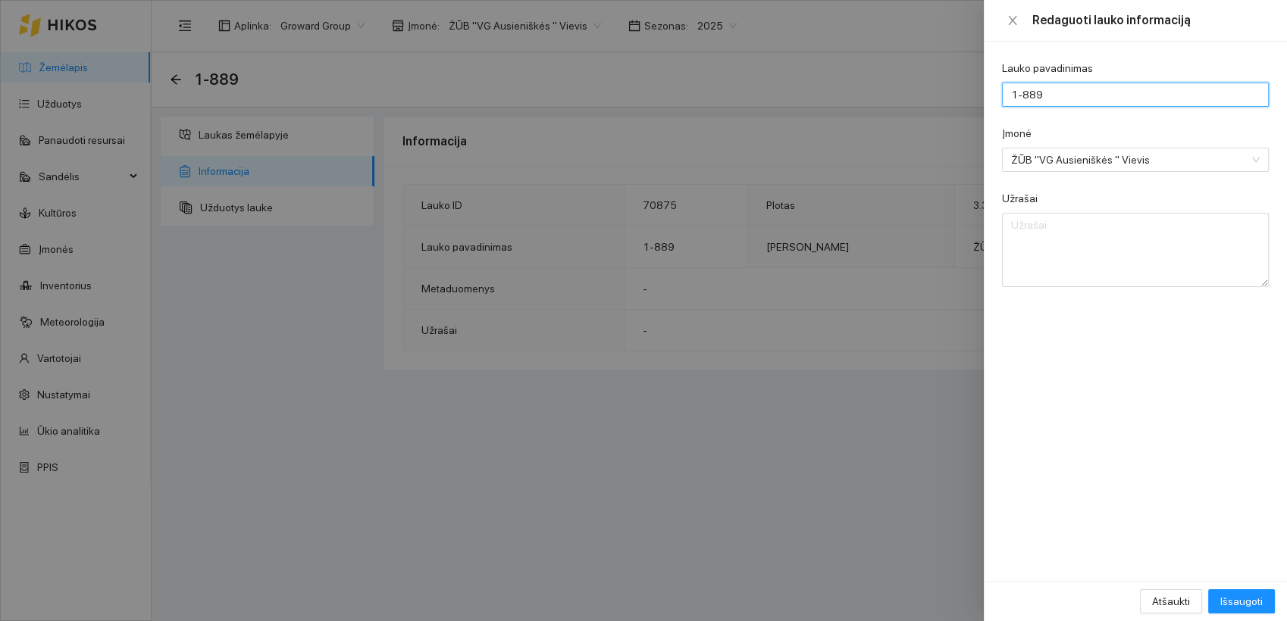
drag, startPoint x: 1029, startPoint y: 94, endPoint x: 1049, endPoint y: 101, distance: 20.8
click at [1049, 101] on input "1-889" at bounding box center [1135, 95] width 267 height 24
type input "1-892"
click at [1243, 603] on span "Išsaugoti" at bounding box center [1241, 601] width 42 height 17
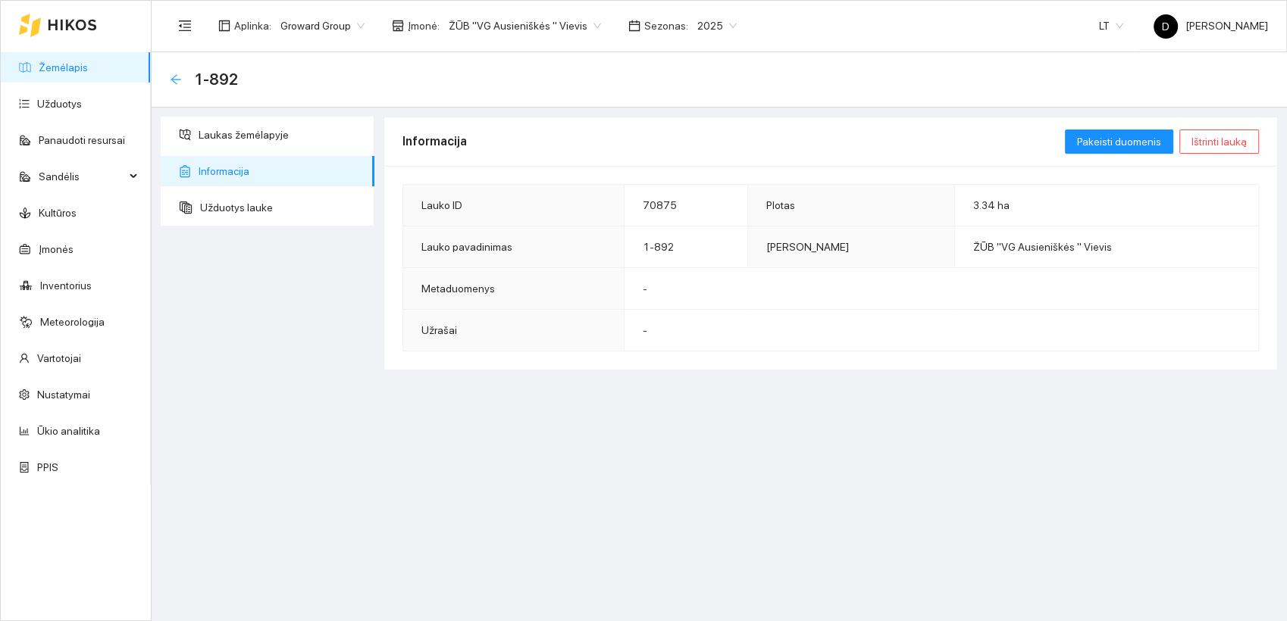
click at [174, 74] on icon "arrow-left" at bounding box center [176, 80] width 12 height 12
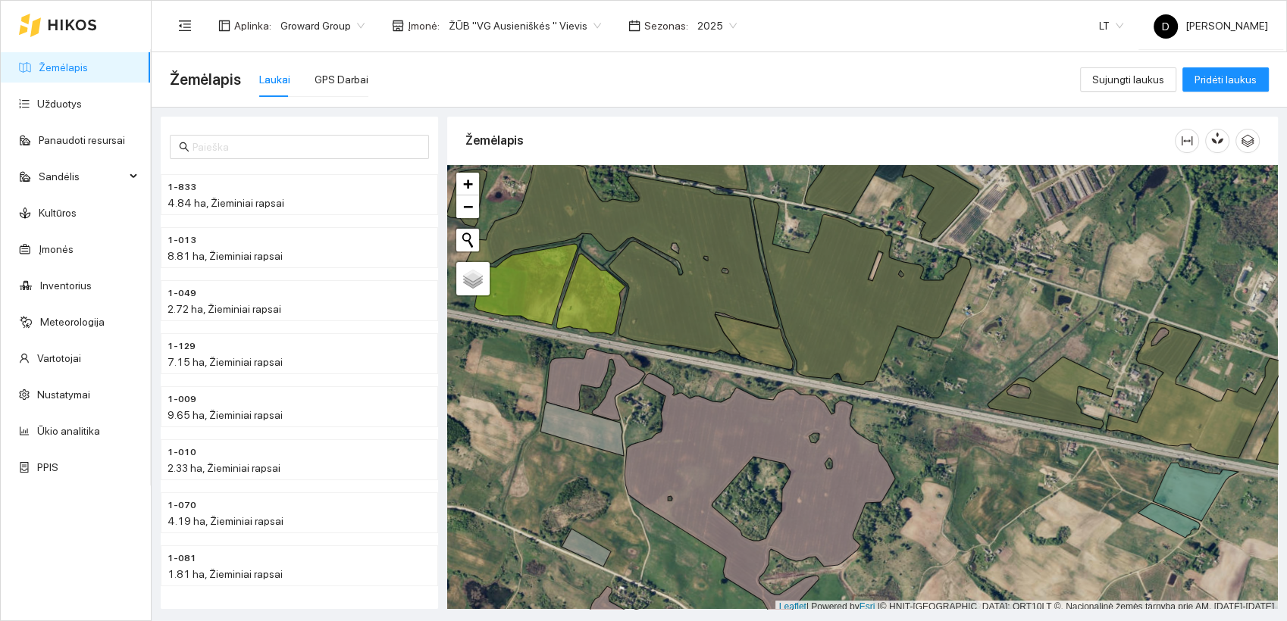
scroll to position [4, 0]
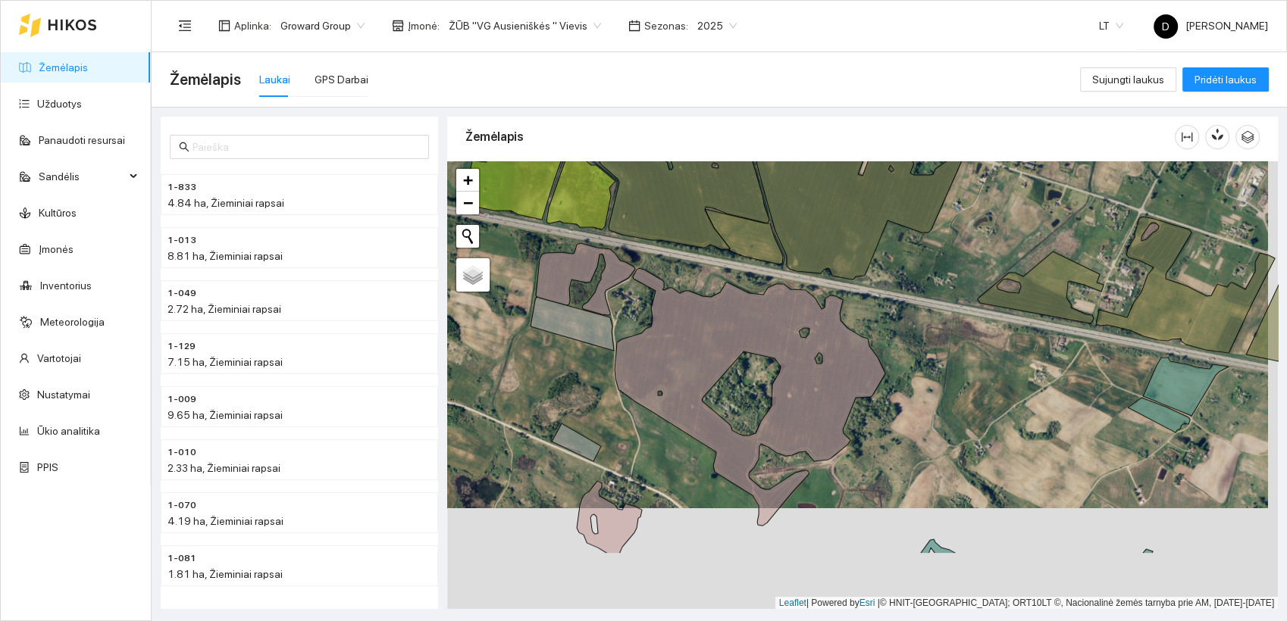
drag, startPoint x: 600, startPoint y: 508, endPoint x: 593, endPoint y: 353, distance: 154.7
click at [593, 353] on div at bounding box center [862, 385] width 831 height 449
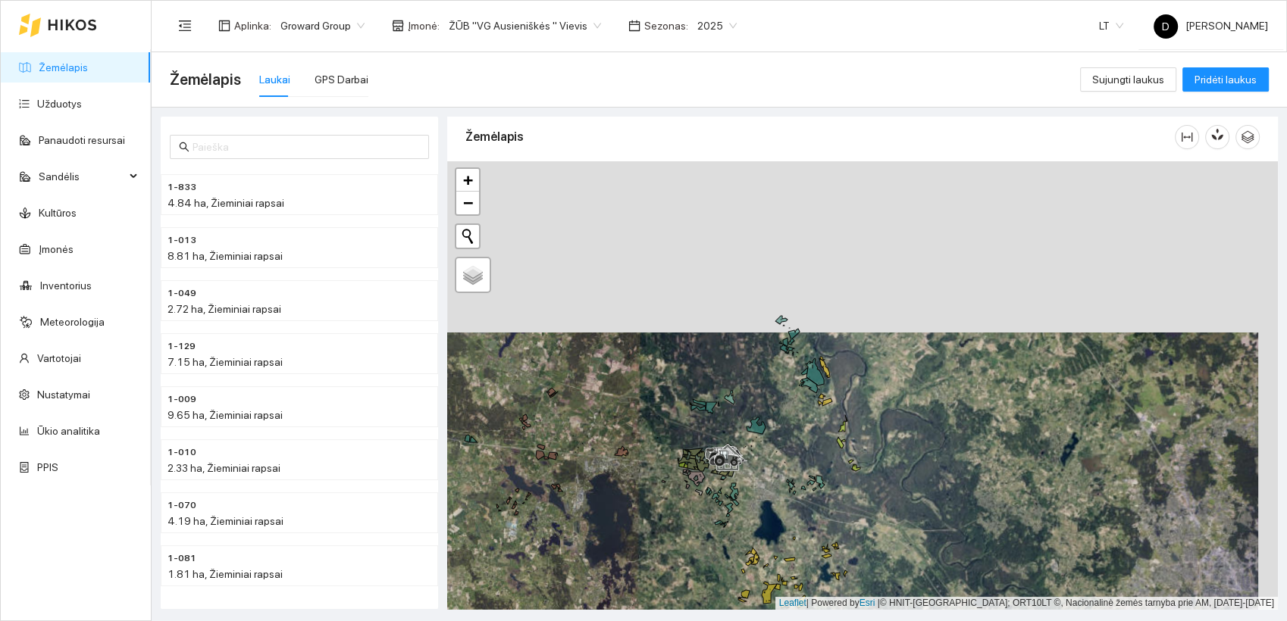
drag, startPoint x: 760, startPoint y: 282, endPoint x: 752, endPoint y: 401, distance: 119.3
click at [752, 401] on div at bounding box center [862, 385] width 831 height 449
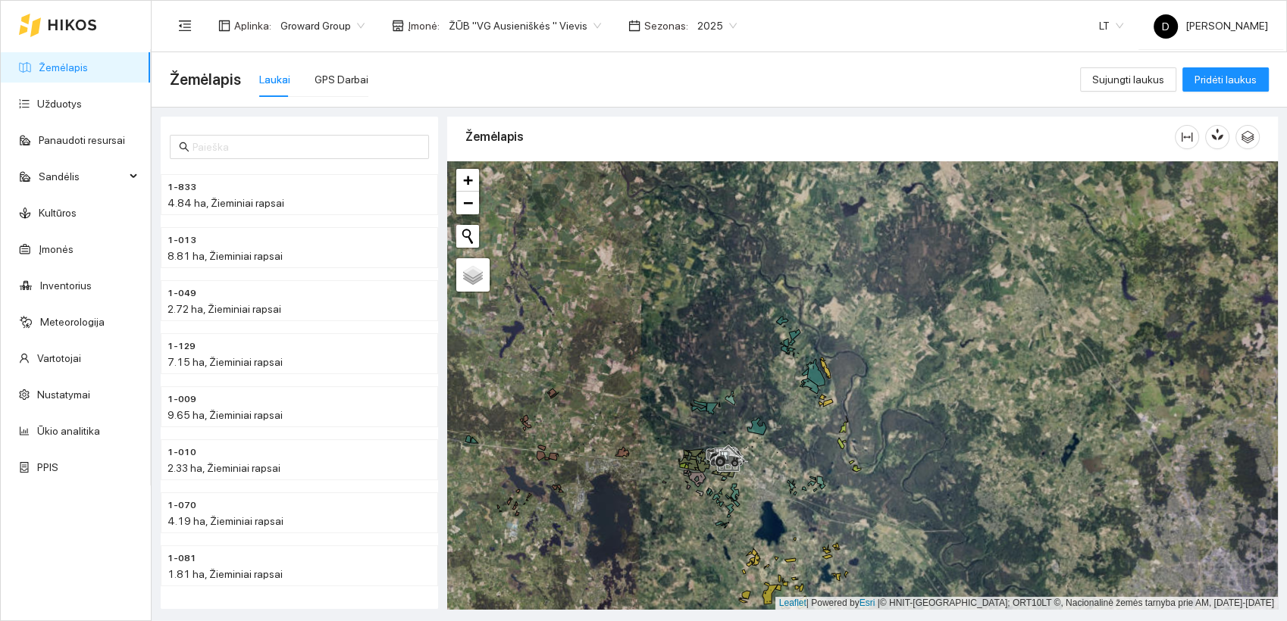
click at [710, 26] on span "2025" at bounding box center [716, 25] width 39 height 23
click at [699, 199] on div "2026" at bounding box center [698, 200] width 39 height 17
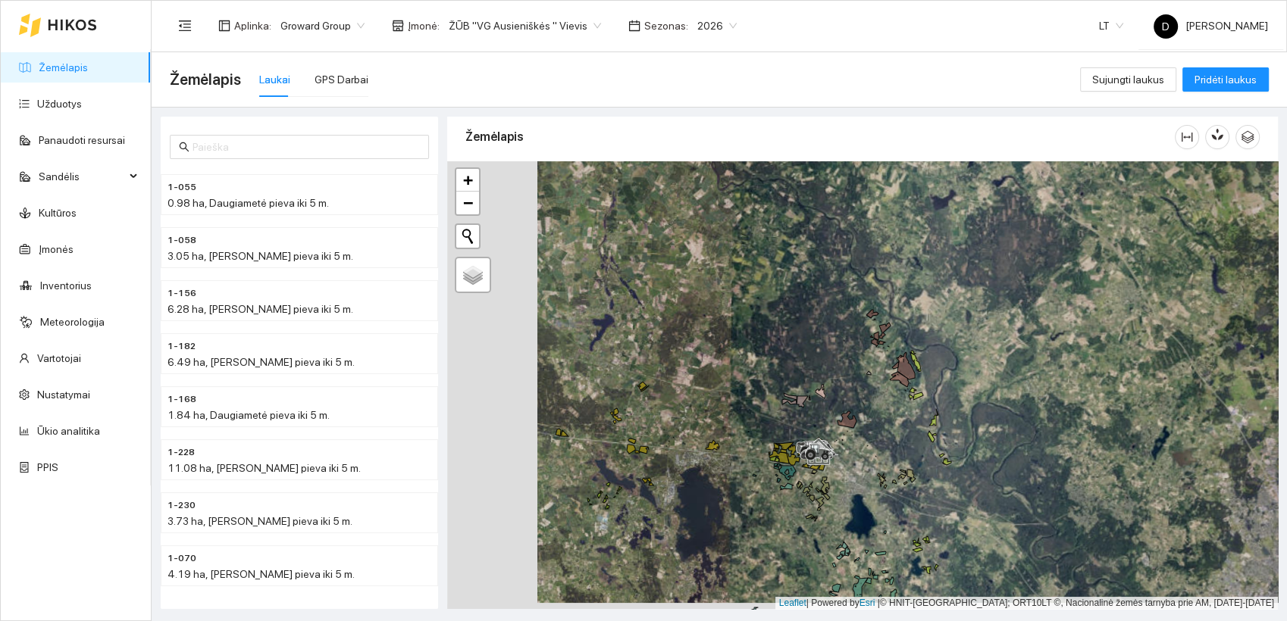
drag, startPoint x: 629, startPoint y: 336, endPoint x: 711, endPoint y: 317, distance: 84.0
click at [718, 324] on div at bounding box center [862, 385] width 831 height 449
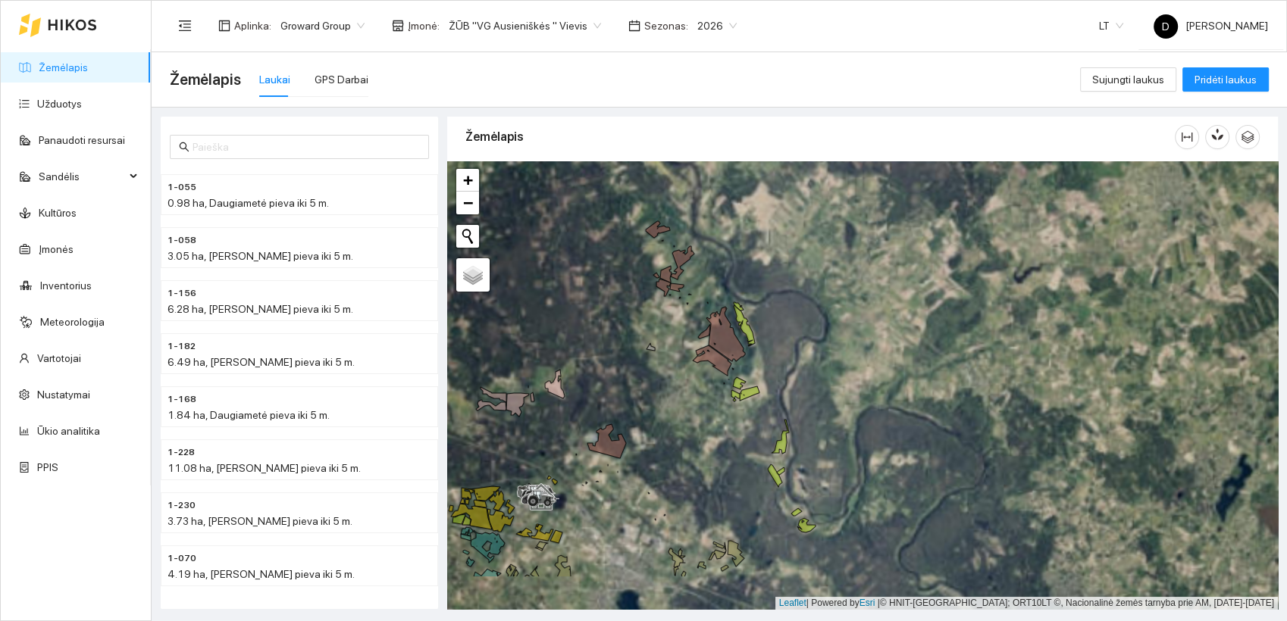
drag, startPoint x: 947, startPoint y: 390, endPoint x: 593, endPoint y: 324, distance: 360.0
click at [595, 326] on div at bounding box center [862, 385] width 831 height 449
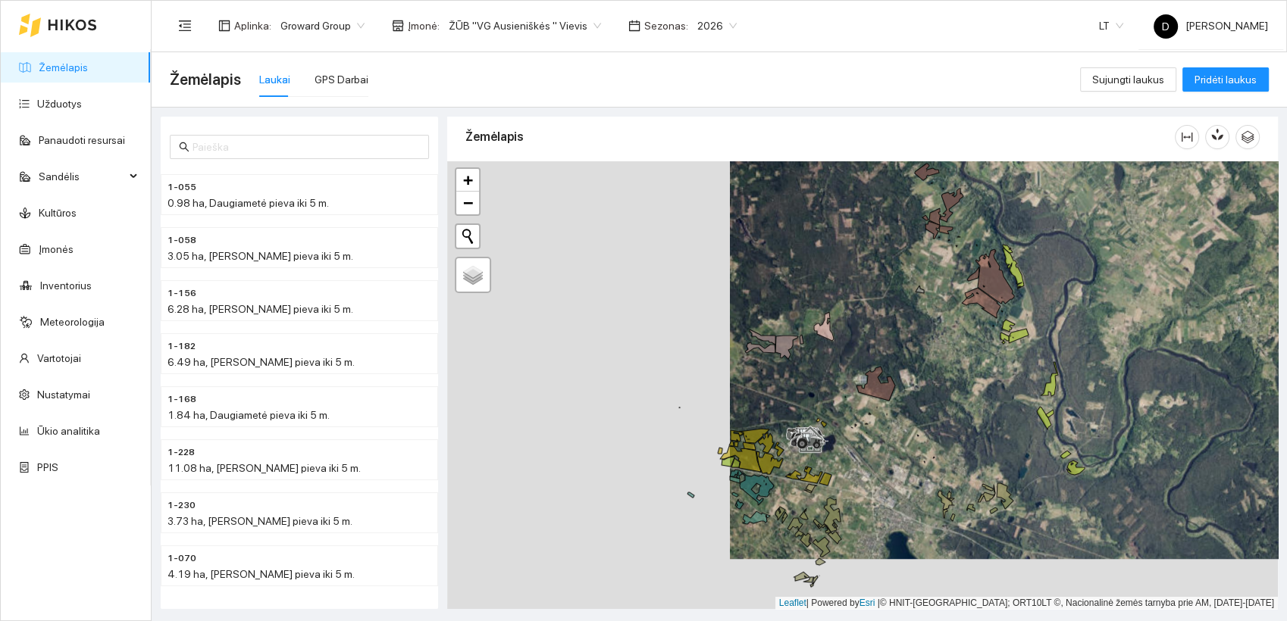
drag, startPoint x: 492, startPoint y: 408, endPoint x: 765, endPoint y: 355, distance: 278.1
click at [776, 356] on div at bounding box center [862, 385] width 831 height 449
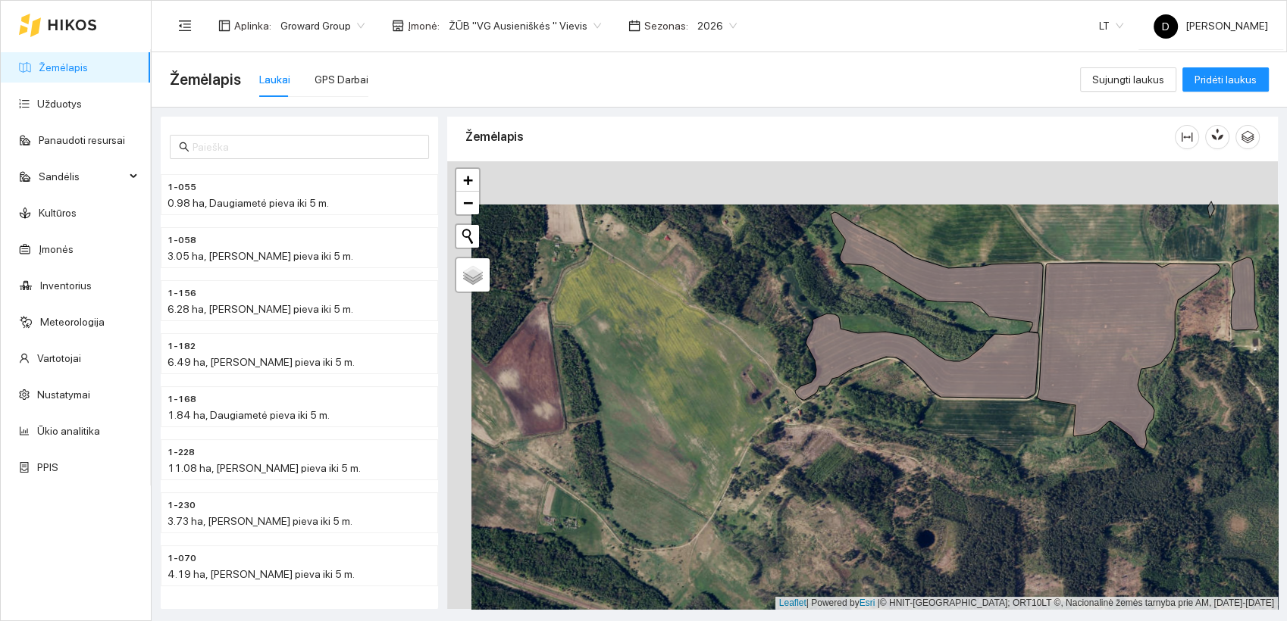
drag, startPoint x: 739, startPoint y: 330, endPoint x: 755, endPoint y: 382, distance: 54.2
click at [755, 382] on div at bounding box center [862, 385] width 831 height 449
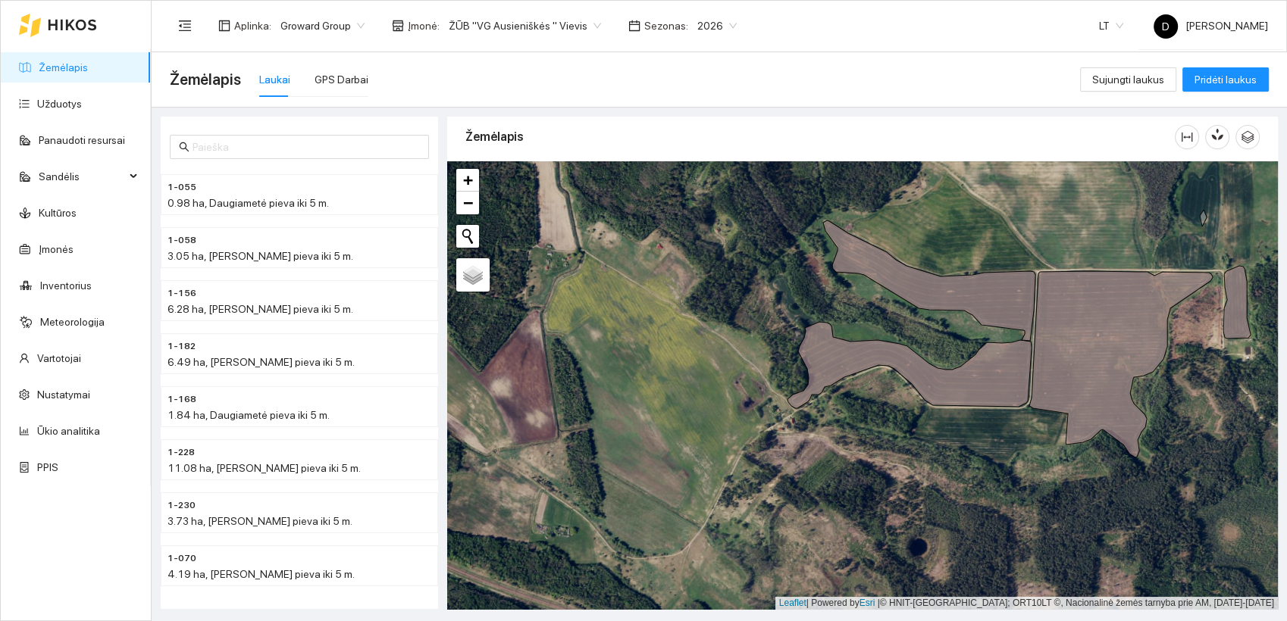
click at [711, 29] on span "2026" at bounding box center [716, 25] width 39 height 23
click at [696, 175] on div "2025" at bounding box center [698, 176] width 39 height 17
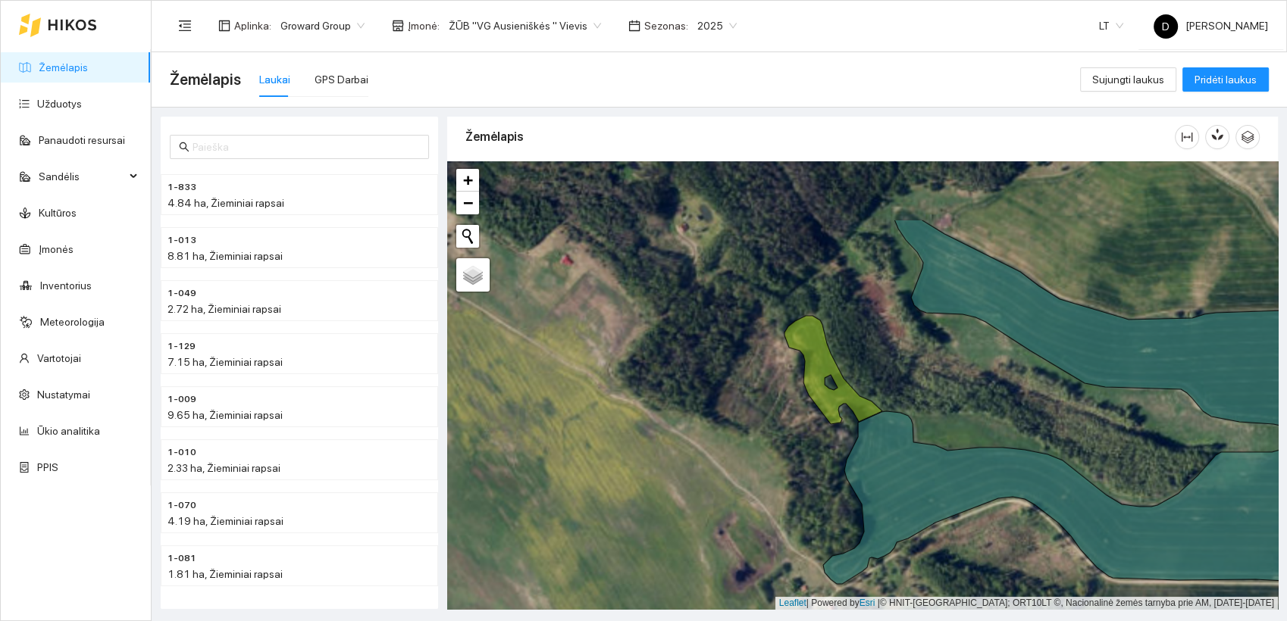
drag, startPoint x: 818, startPoint y: 286, endPoint x: 903, endPoint y: 389, distance: 134.1
click at [903, 389] on div at bounding box center [862, 385] width 831 height 449
click at [812, 338] on icon at bounding box center [833, 370] width 98 height 108
